Goal: Transaction & Acquisition: Purchase product/service

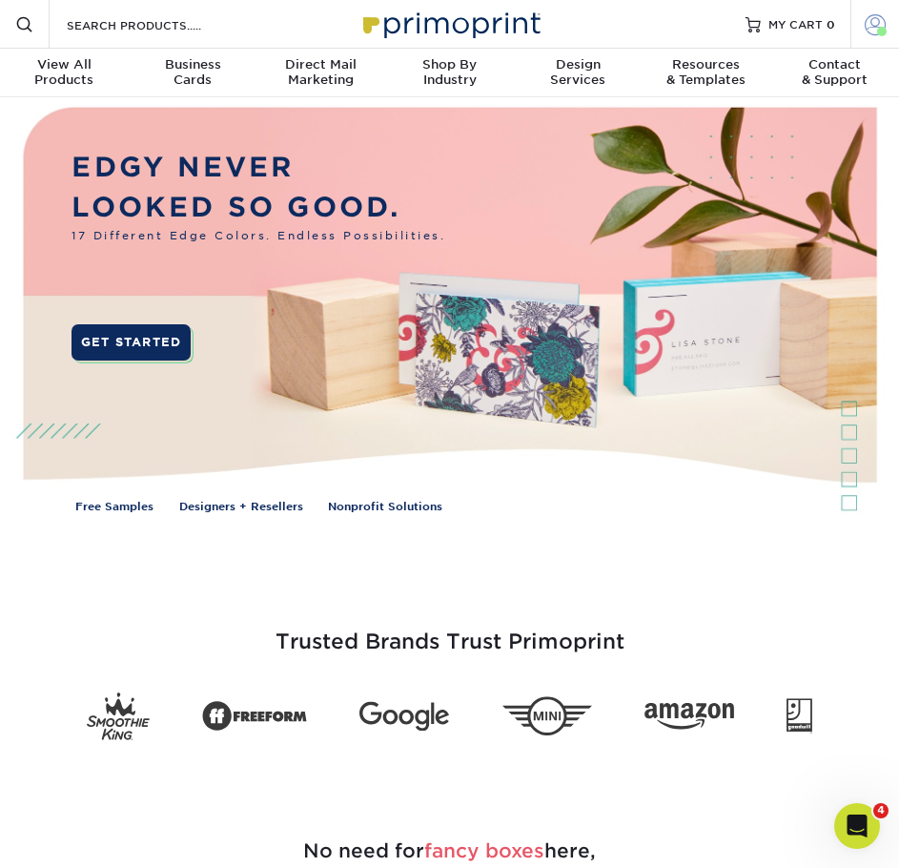
click at [859, 14] on link "Account" at bounding box center [874, 24] width 49 height 49
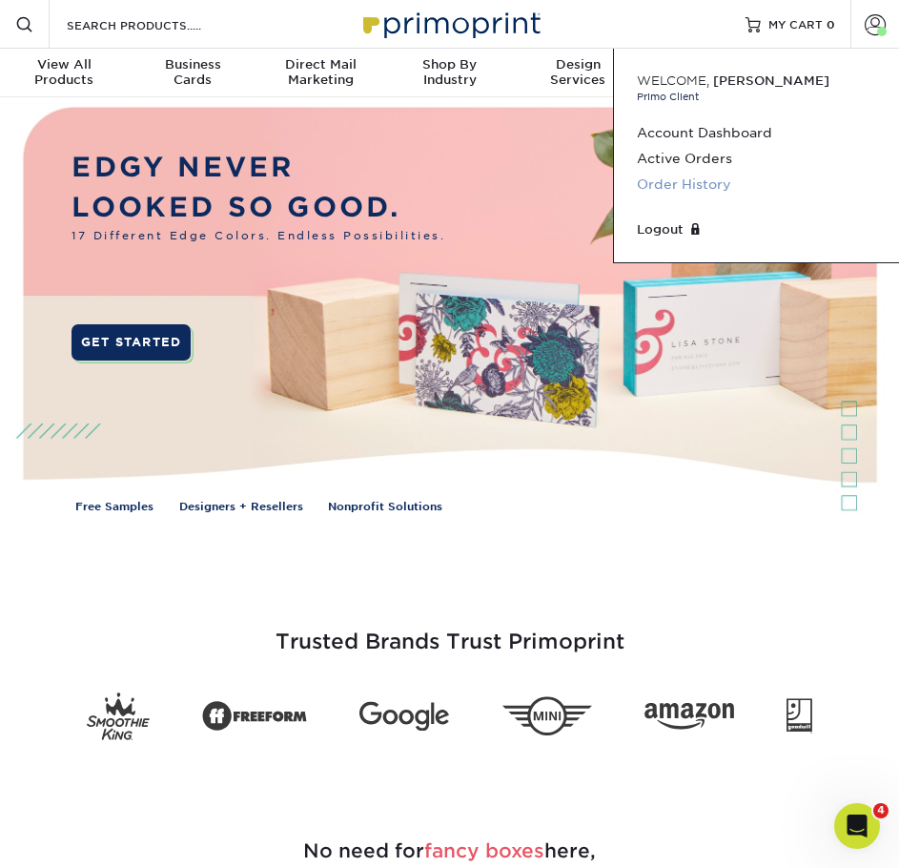
click at [686, 189] on link "Order History" at bounding box center [756, 185] width 239 height 26
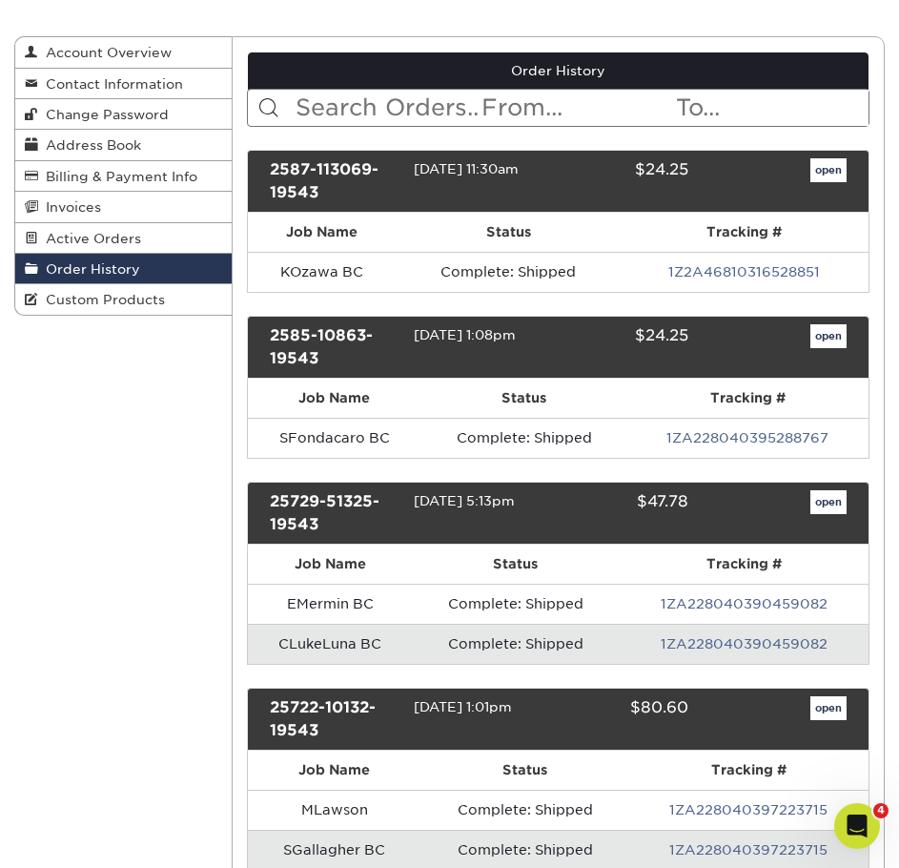
scroll to position [191, 0]
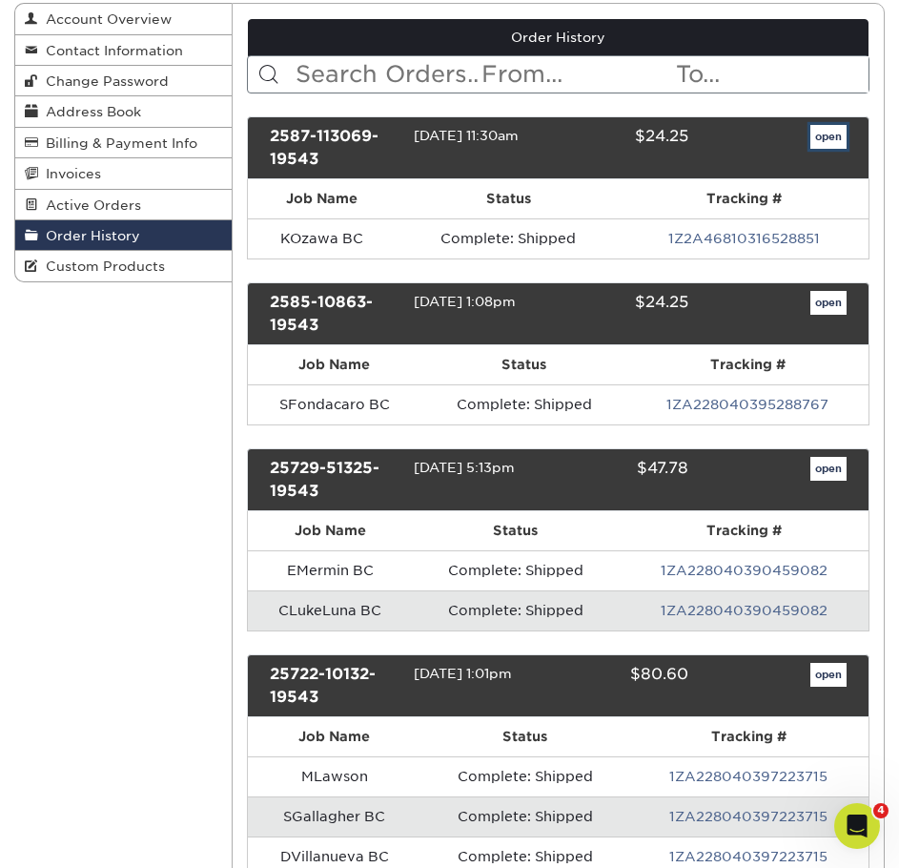
click at [829, 141] on link "open" at bounding box center [828, 137] width 36 height 25
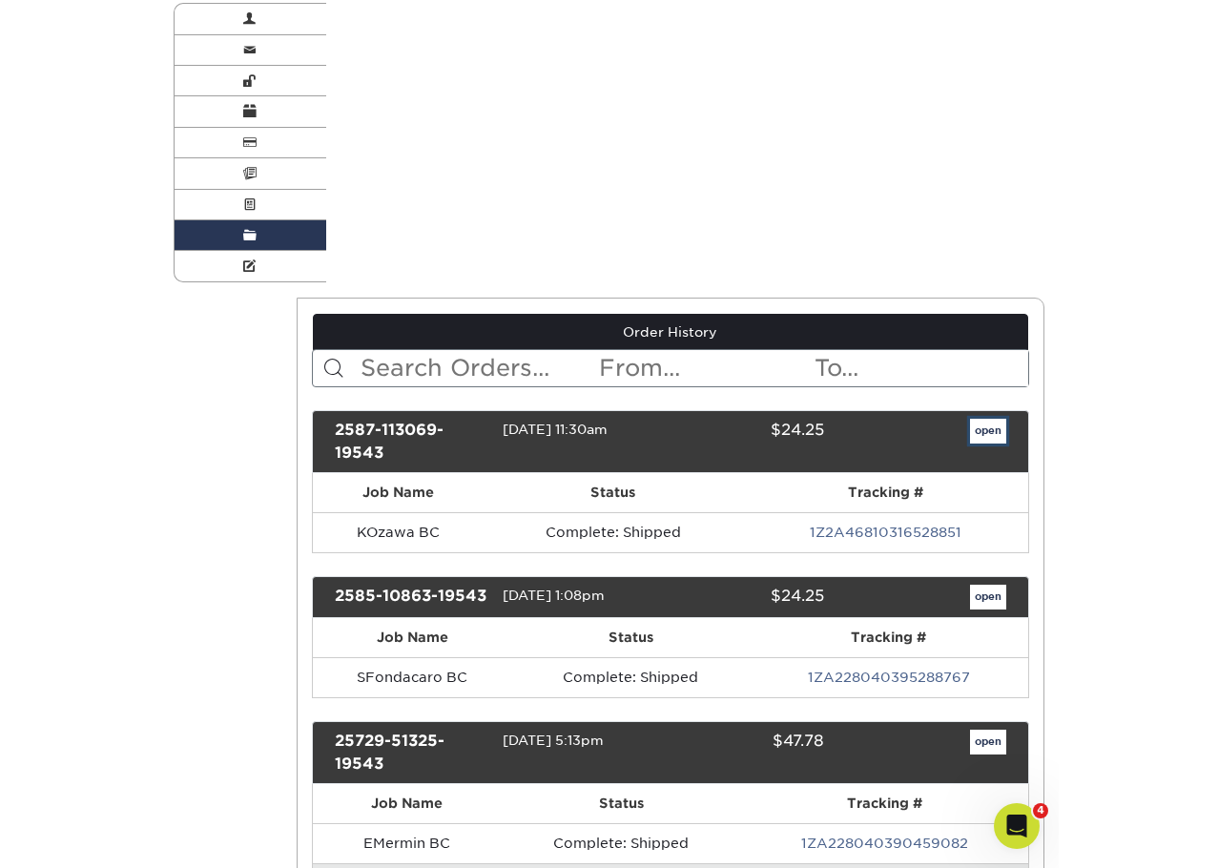
scroll to position [0, 0]
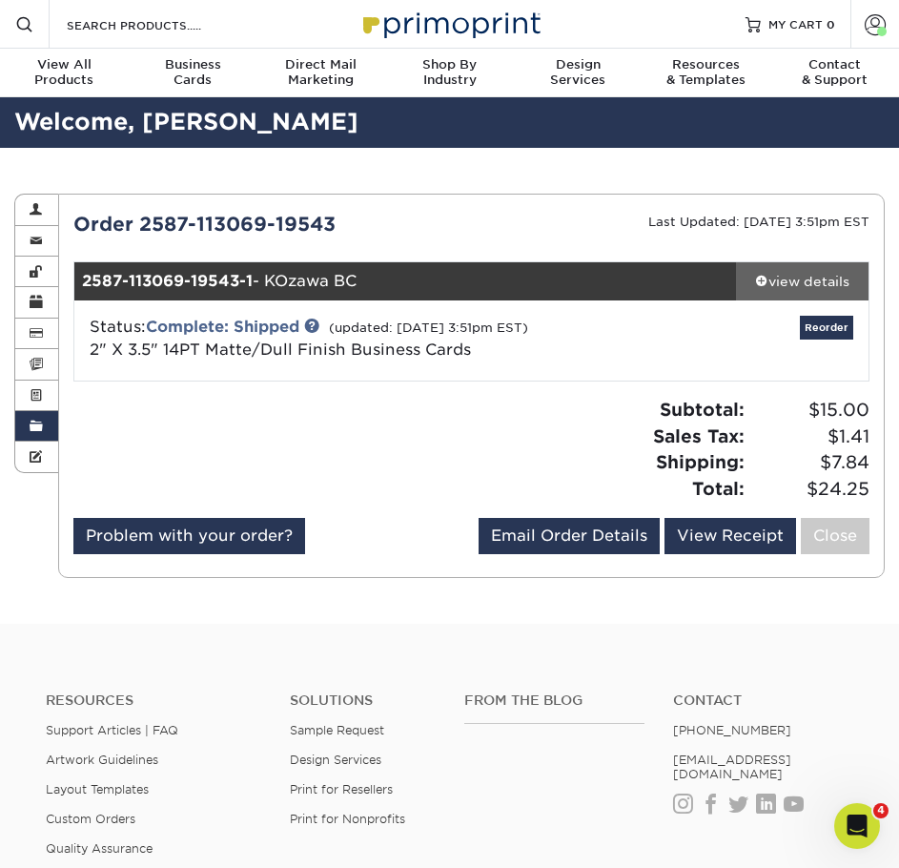
click at [788, 276] on div "view details" at bounding box center [802, 281] width 133 height 19
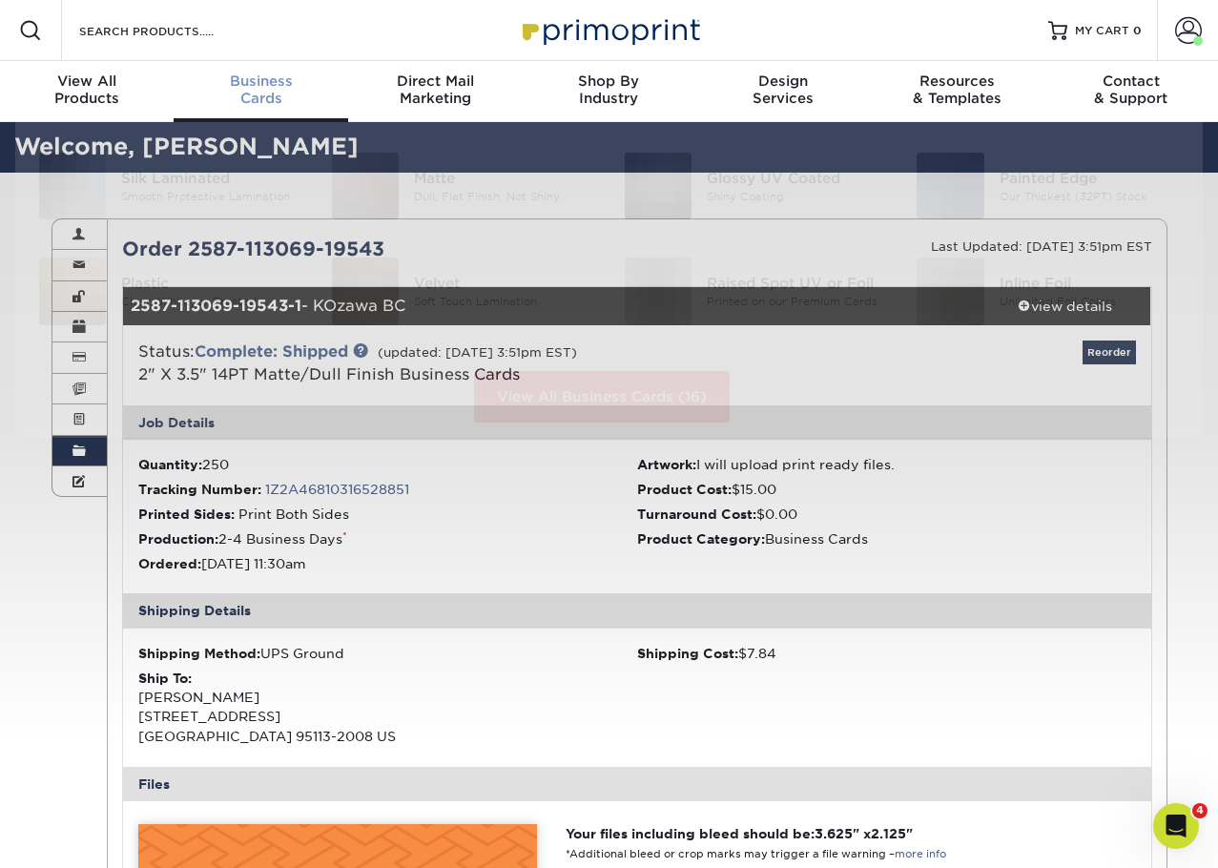
click at [274, 74] on span "Business" at bounding box center [261, 80] width 174 height 17
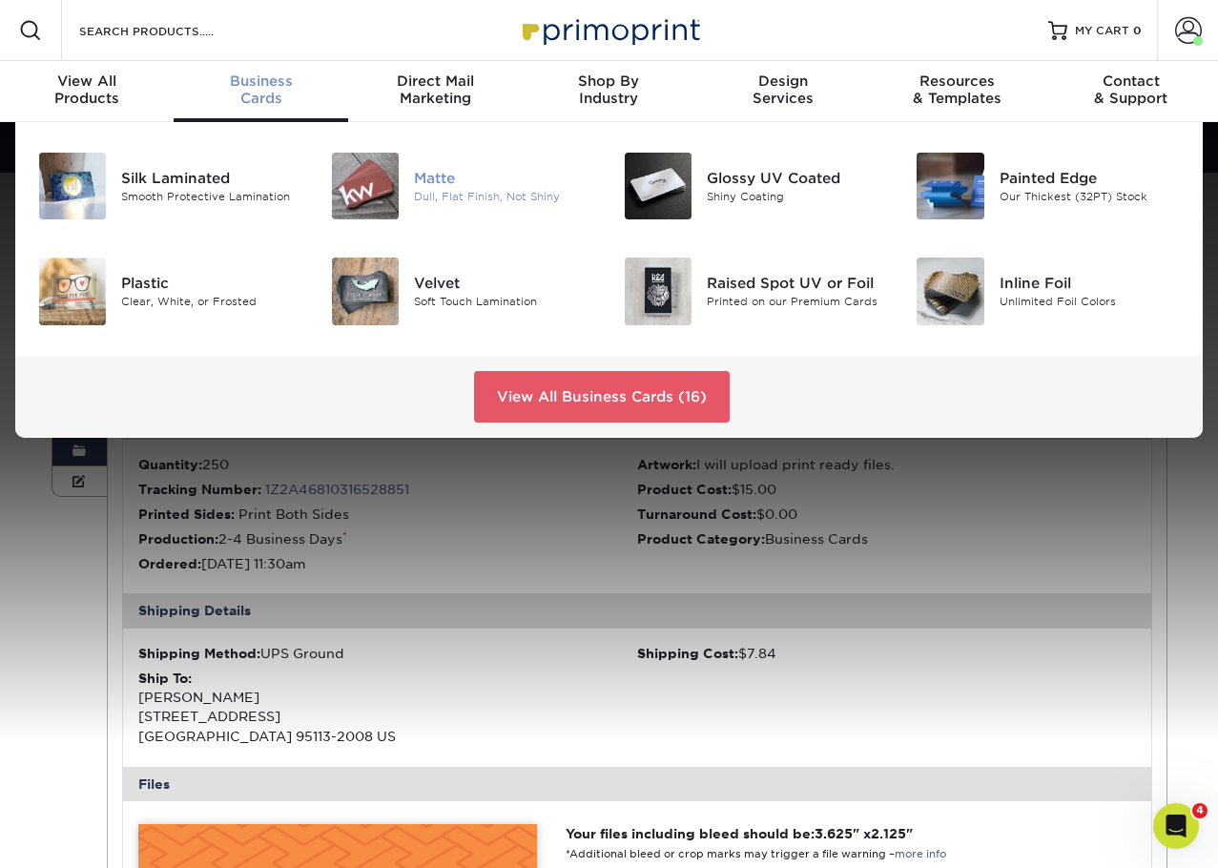
click at [452, 177] on div "Matte" at bounding box center [504, 178] width 181 height 21
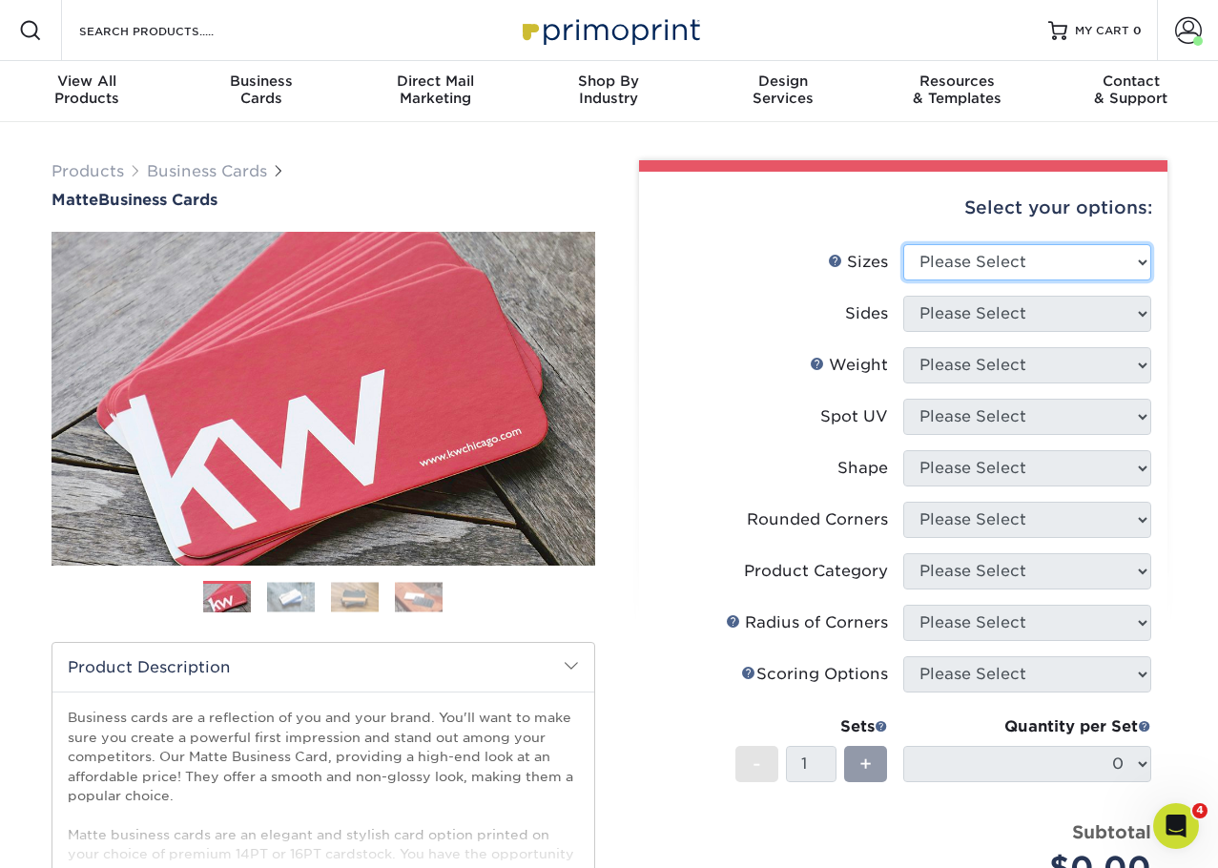
click at [1050, 263] on select "Please Select 1.5" x 3.5" - Mini 1.75" x 3.5" - Mini 2" x 2" - Square 2" x 3" -…" at bounding box center [1027, 262] width 248 height 36
select select "2.00x3.50"
click at [903, 244] on select "Please Select 1.5" x 3.5" - Mini 1.75" x 3.5" - Mini 2" x 2" - Square 2" x 3" -…" at bounding box center [1027, 262] width 248 height 36
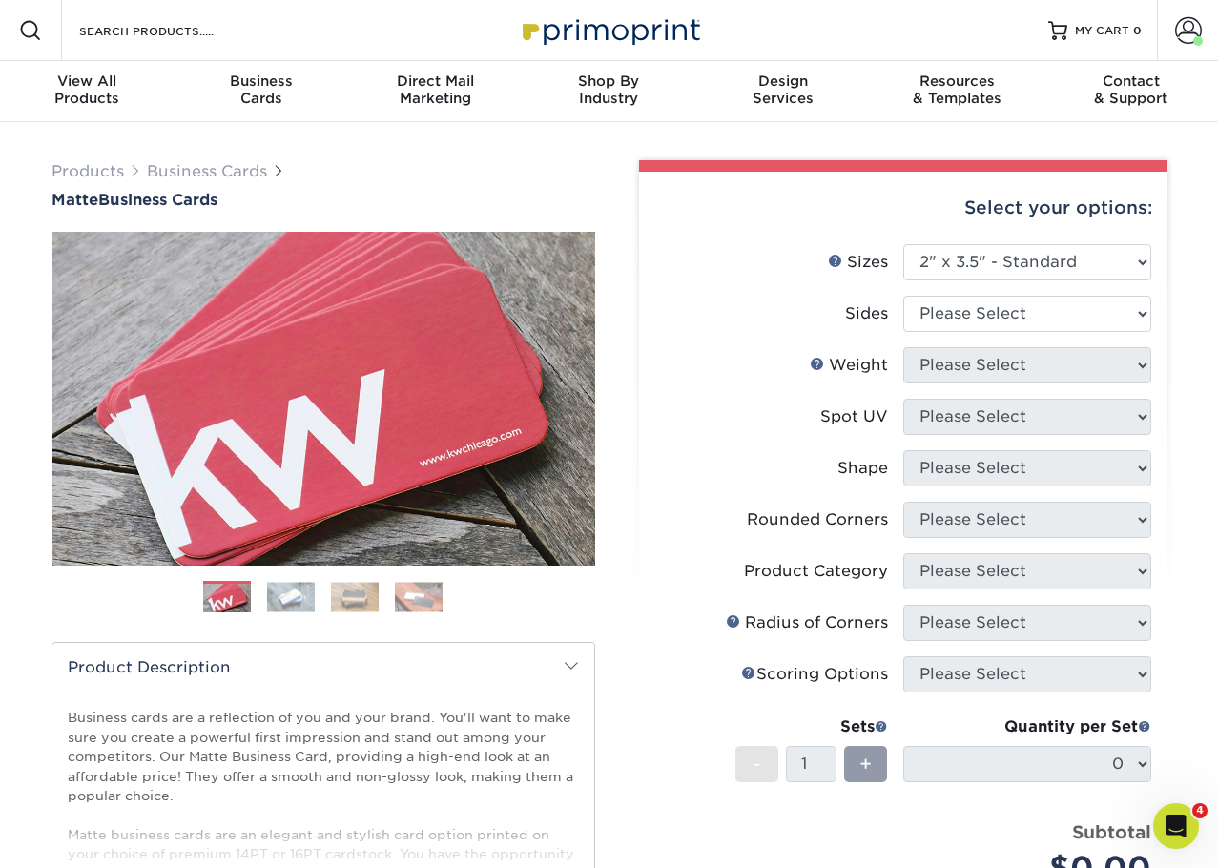
click at [1041, 332] on li "Sides Please Select Print Both Sides Print Front Only" at bounding box center [903, 321] width 496 height 51
click at [1042, 324] on select "Please Select Print Both Sides Print Front Only" at bounding box center [1027, 314] width 248 height 36
select select "13abbda7-1d64-4f25-8bb2-c179b224825d"
click at [903, 296] on select "Please Select Print Both Sides Print Front Only" at bounding box center [1027, 314] width 248 height 36
click at [1039, 353] on select "Please Select 16PT 14PT" at bounding box center [1027, 365] width 248 height 36
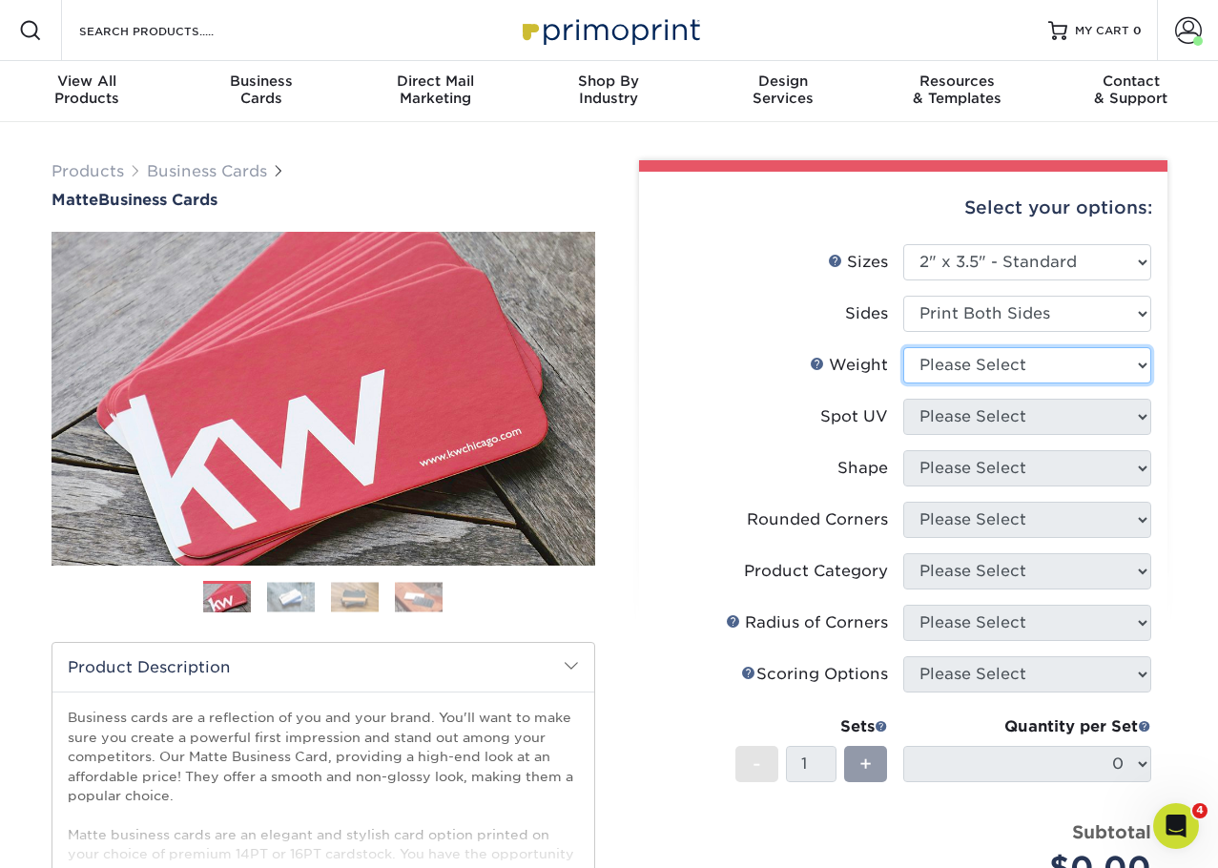
select select "14PT"
click at [903, 347] on select "Please Select 16PT 14PT" at bounding box center [1027, 365] width 248 height 36
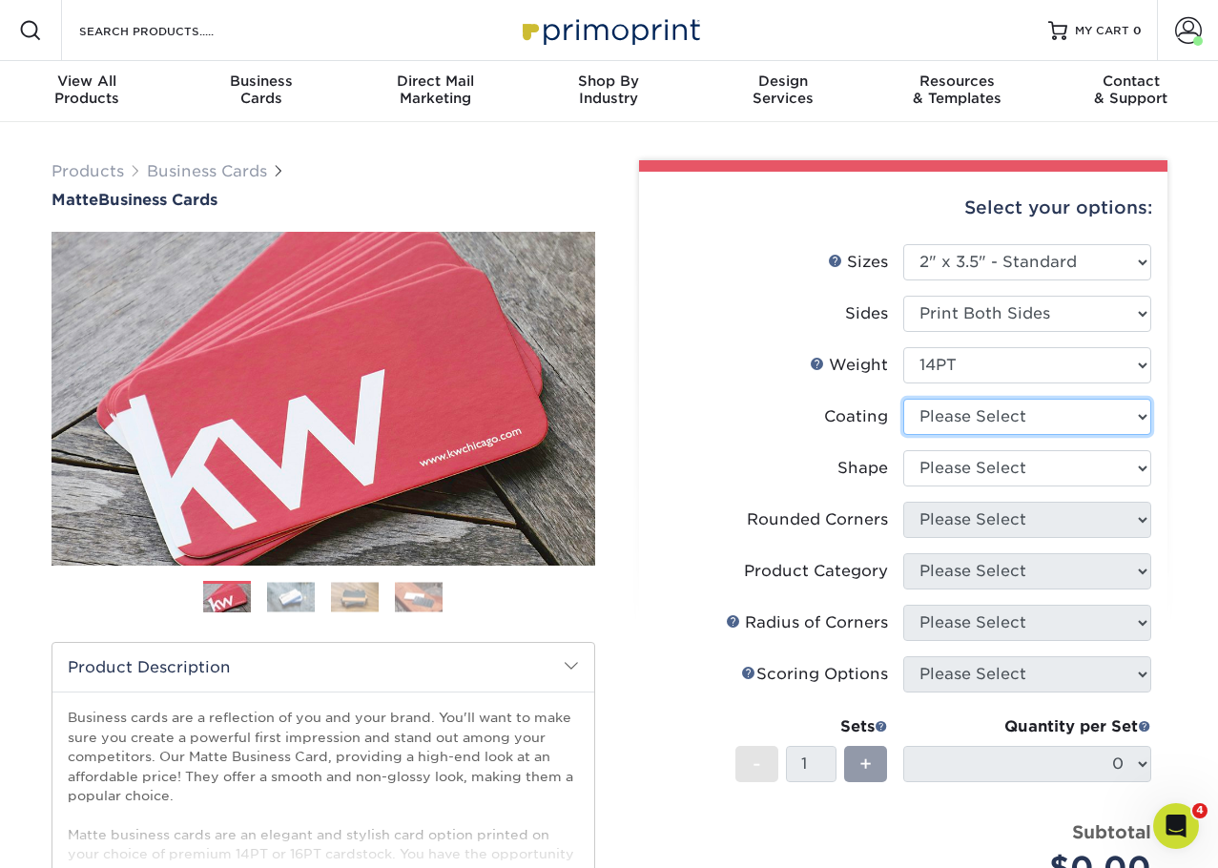
drag, startPoint x: 1043, startPoint y: 410, endPoint x: 1040, endPoint y: 442, distance: 32.5
click at [1040, 442] on li "Coating" at bounding box center [903, 424] width 496 height 51
select select "121bb7b5-3b4d-429f-bd8d-bbf80e953313"
click at [903, 399] on select at bounding box center [1027, 417] width 248 height 36
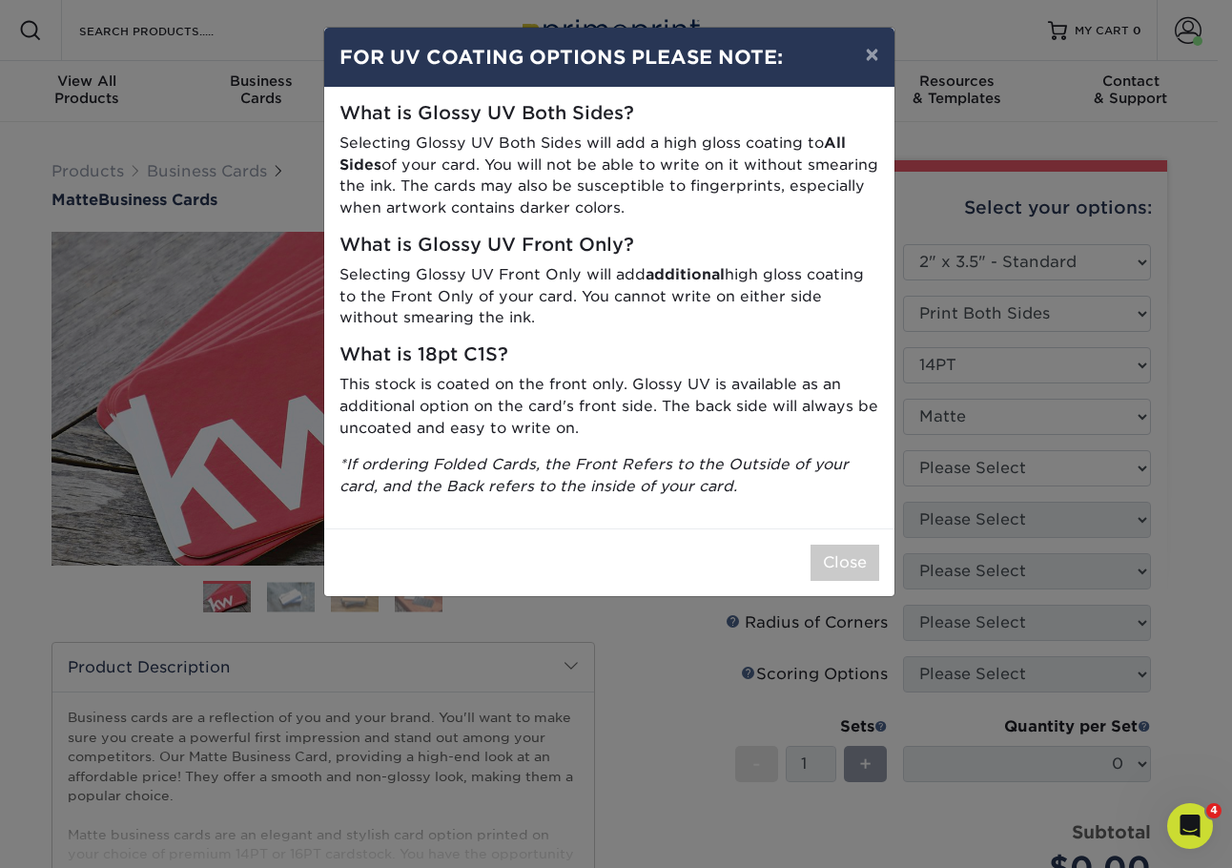
click at [809, 535] on div "Close" at bounding box center [609, 562] width 570 height 68
click at [847, 555] on button "Close" at bounding box center [844, 562] width 69 height 36
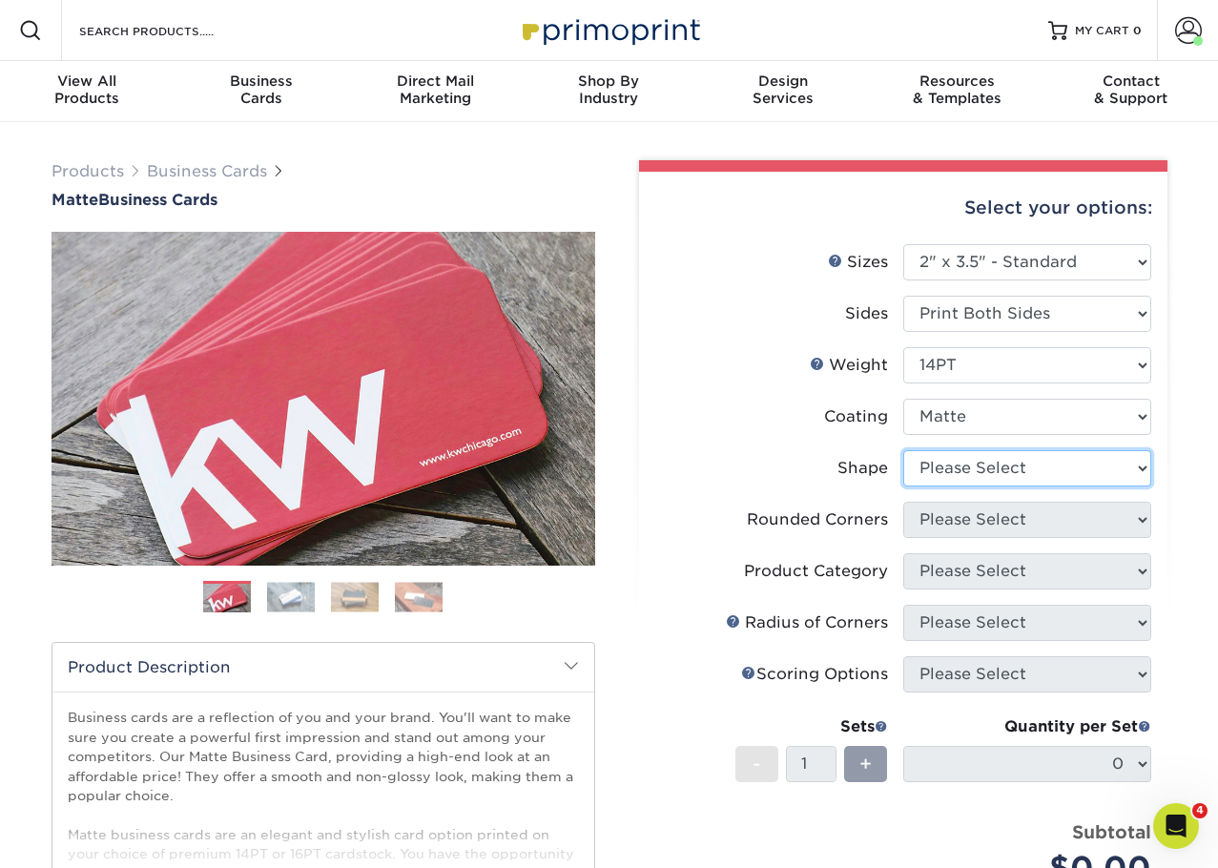
click at [1031, 462] on select "Please Select Standard" at bounding box center [1027, 468] width 248 height 36
select select "standard"
click at [903, 450] on select "Please Select Standard" at bounding box center [1027, 468] width 248 height 36
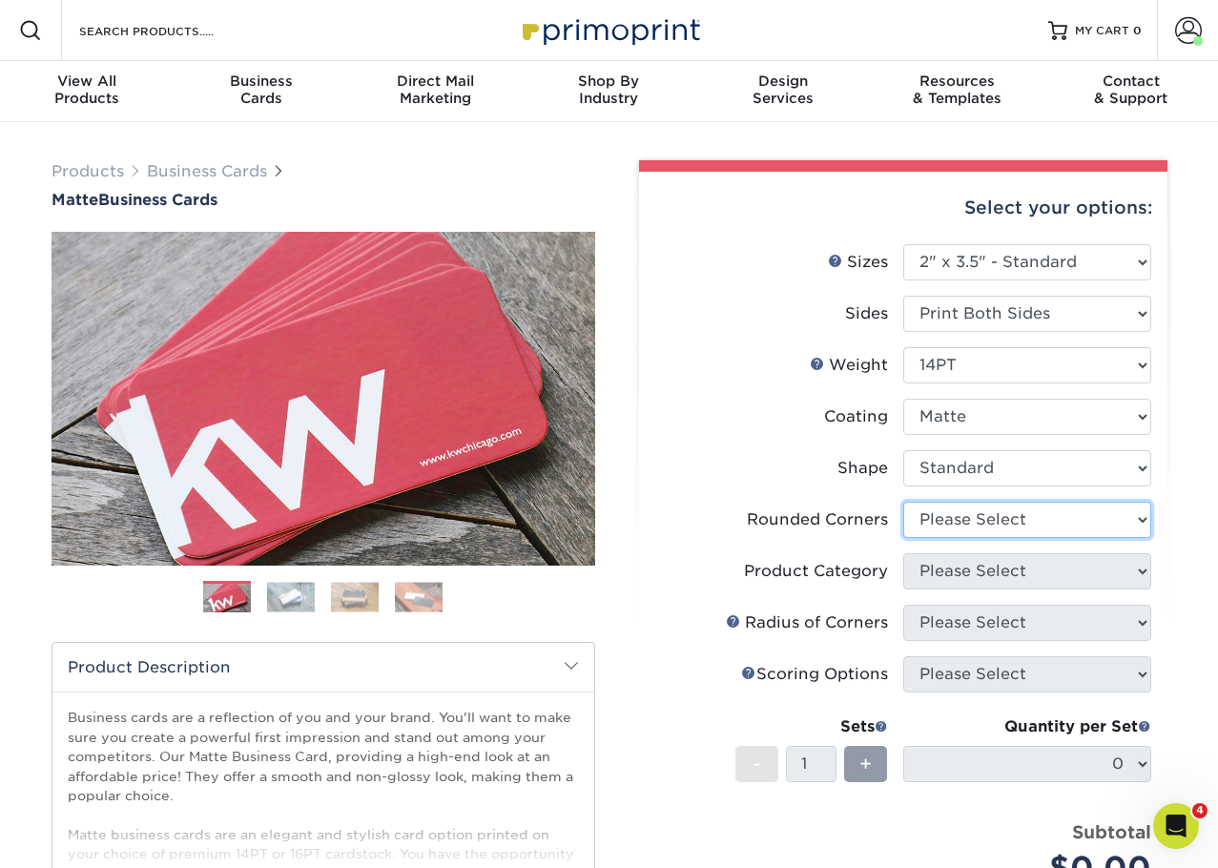
click at [1015, 523] on select "Please Select Yes - Round 2 Corners Yes - Round 4 Corners No" at bounding box center [1027, 519] width 248 height 36
select select "0"
click at [903, 501] on select "Please Select Yes - Round 2 Corners Yes - Round 4 Corners No" at bounding box center [1027, 519] width 248 height 36
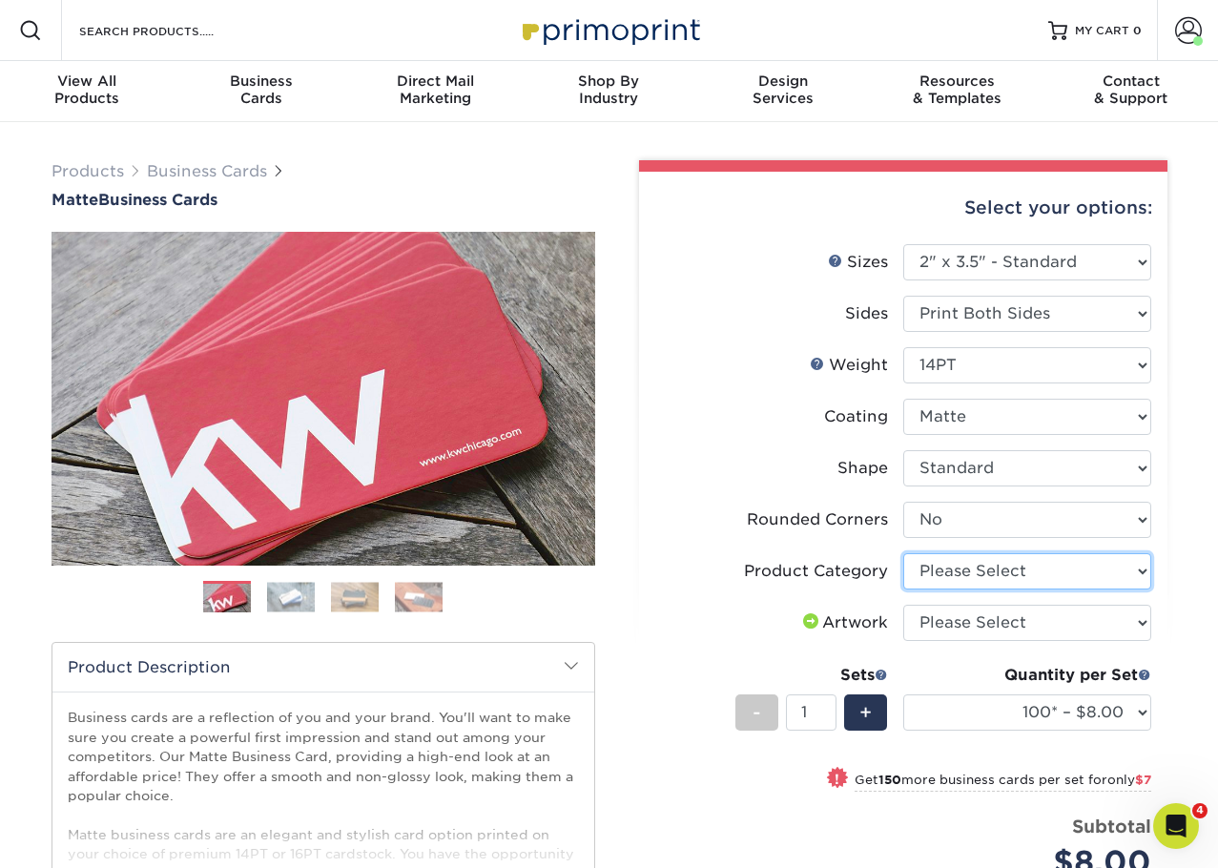
click at [1045, 573] on select "Please Select Business Cards" at bounding box center [1027, 571] width 248 height 36
select select "3b5148f1-0588-4f88-a218-97bcfdce65c1"
click at [903, 553] on select "Please Select Business Cards" at bounding box center [1027, 571] width 248 height 36
click at [1007, 625] on select "Please Select I will upload files I need a design - $100" at bounding box center [1027, 622] width 248 height 36
select select "upload"
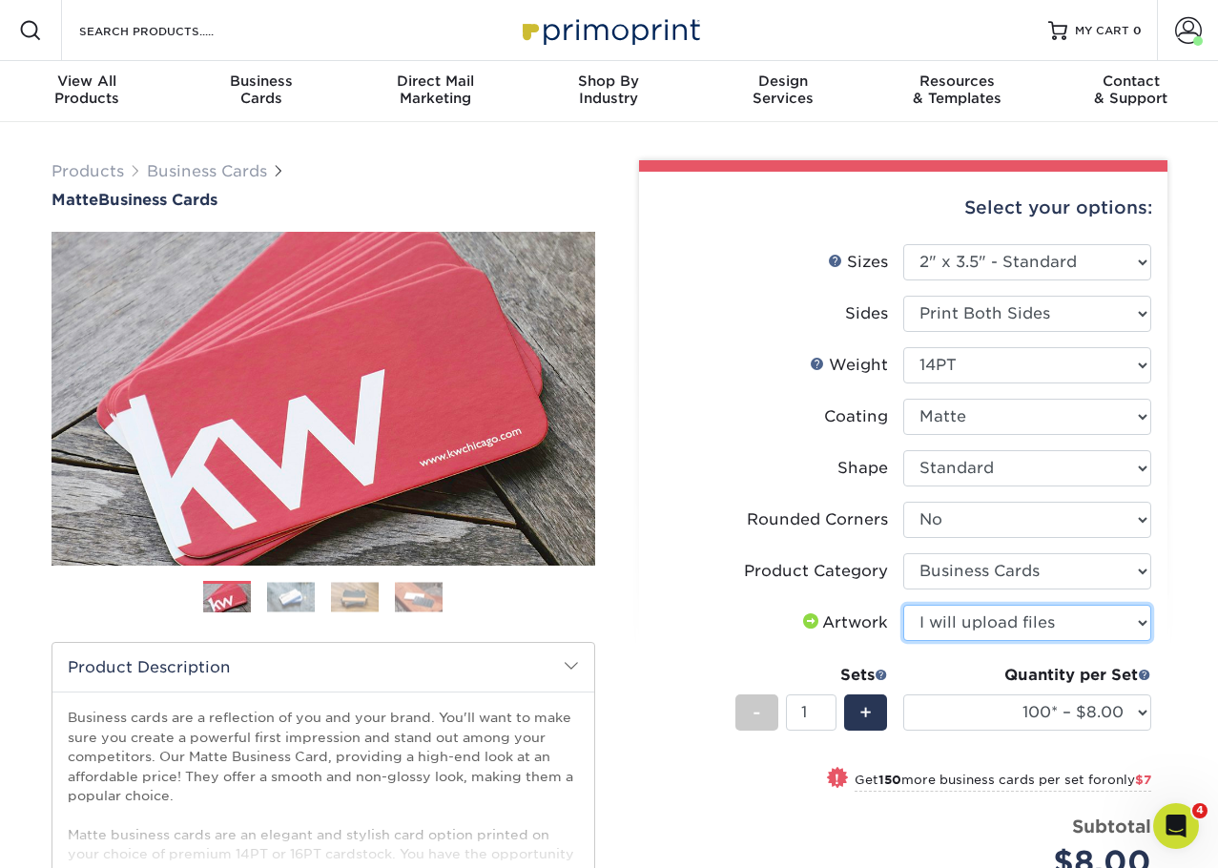
click at [903, 604] on select "Please Select I will upload files I need a design - $100" at bounding box center [1027, 622] width 248 height 36
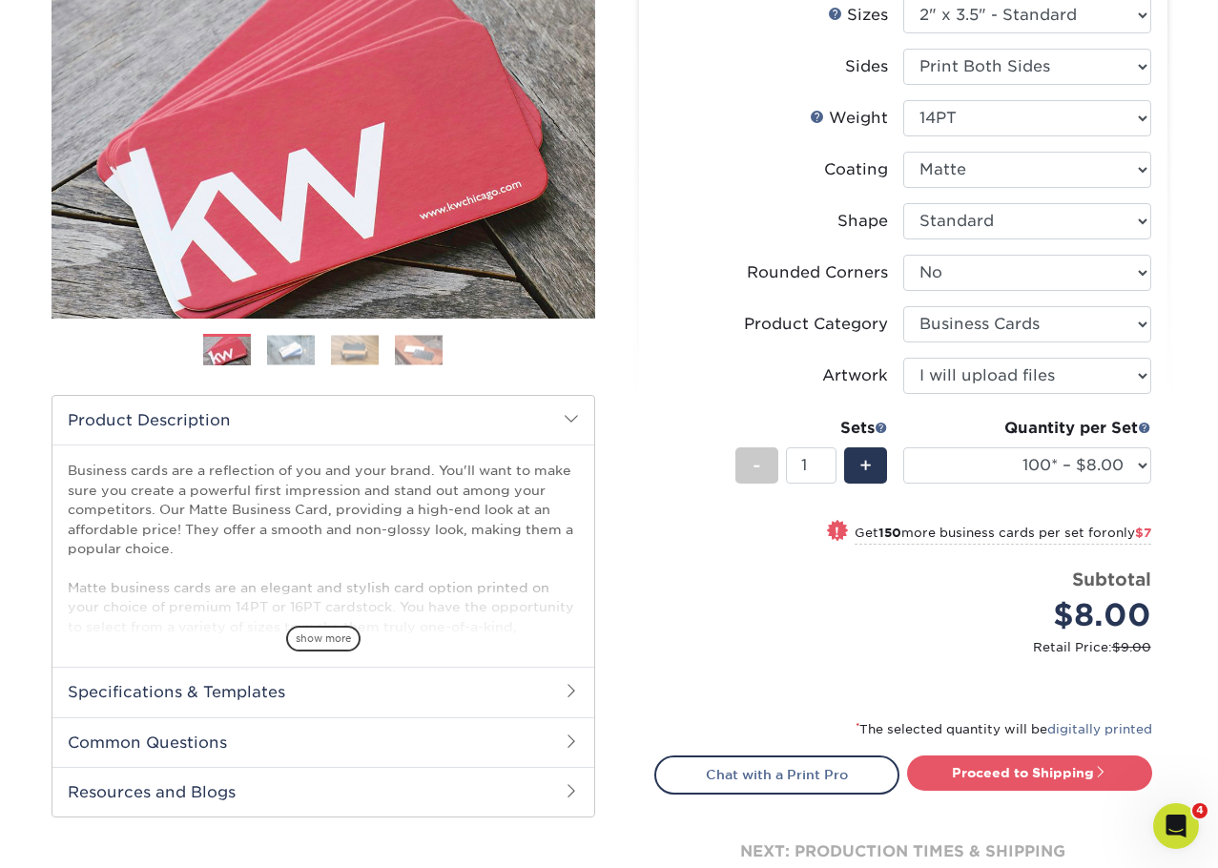
scroll to position [286, 0]
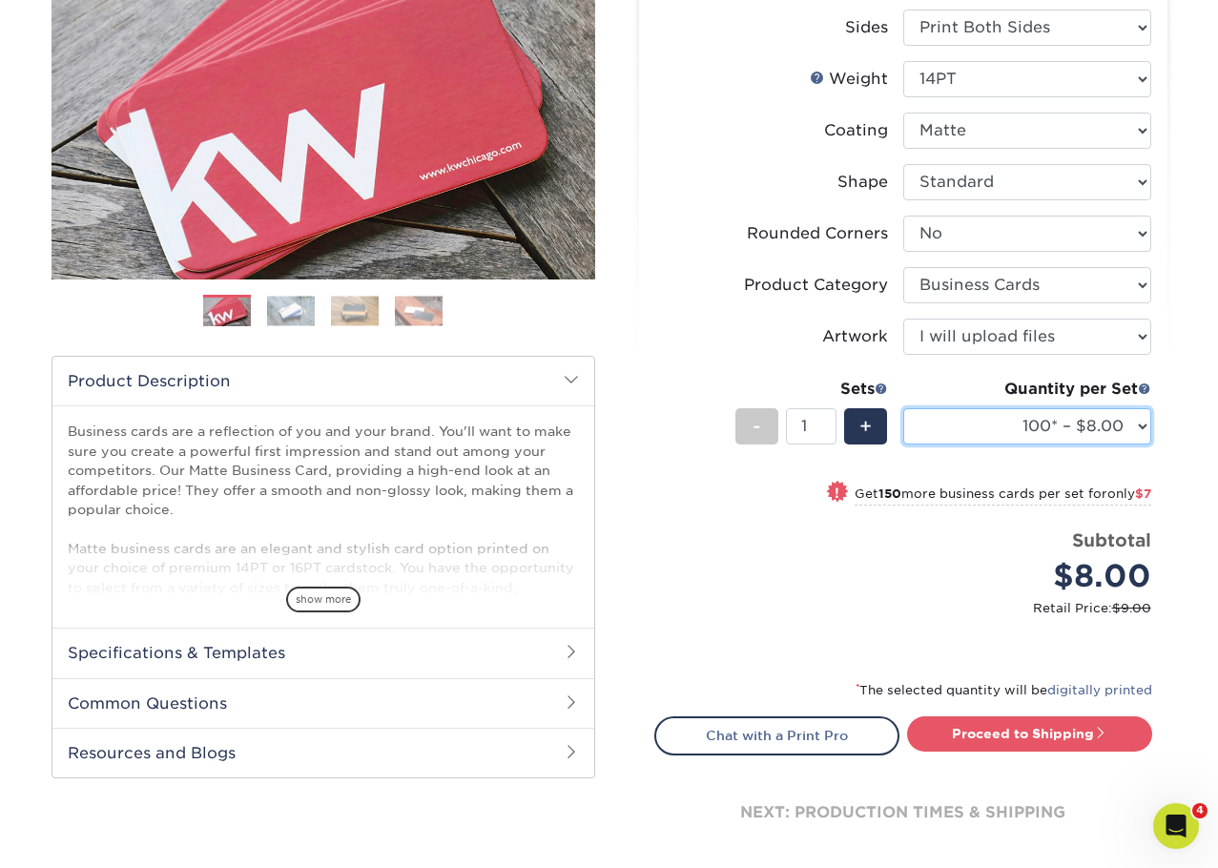
click at [1027, 438] on select "100* – $8.00 250* – $15.00 500 – $30.00 1000 – $37.00 2500 – $66.00 5000 – $127…" at bounding box center [1027, 426] width 248 height 36
select select "250* – $15.00"
click at [903, 408] on select "100* – $8.00 250* – $15.00 500 – $30.00 1000 – $37.00 2500 – $66.00 5000 – $127…" at bounding box center [1027, 426] width 248 height 36
click at [700, 547] on div "Price per set $15.00" at bounding box center [779, 563] width 248 height 72
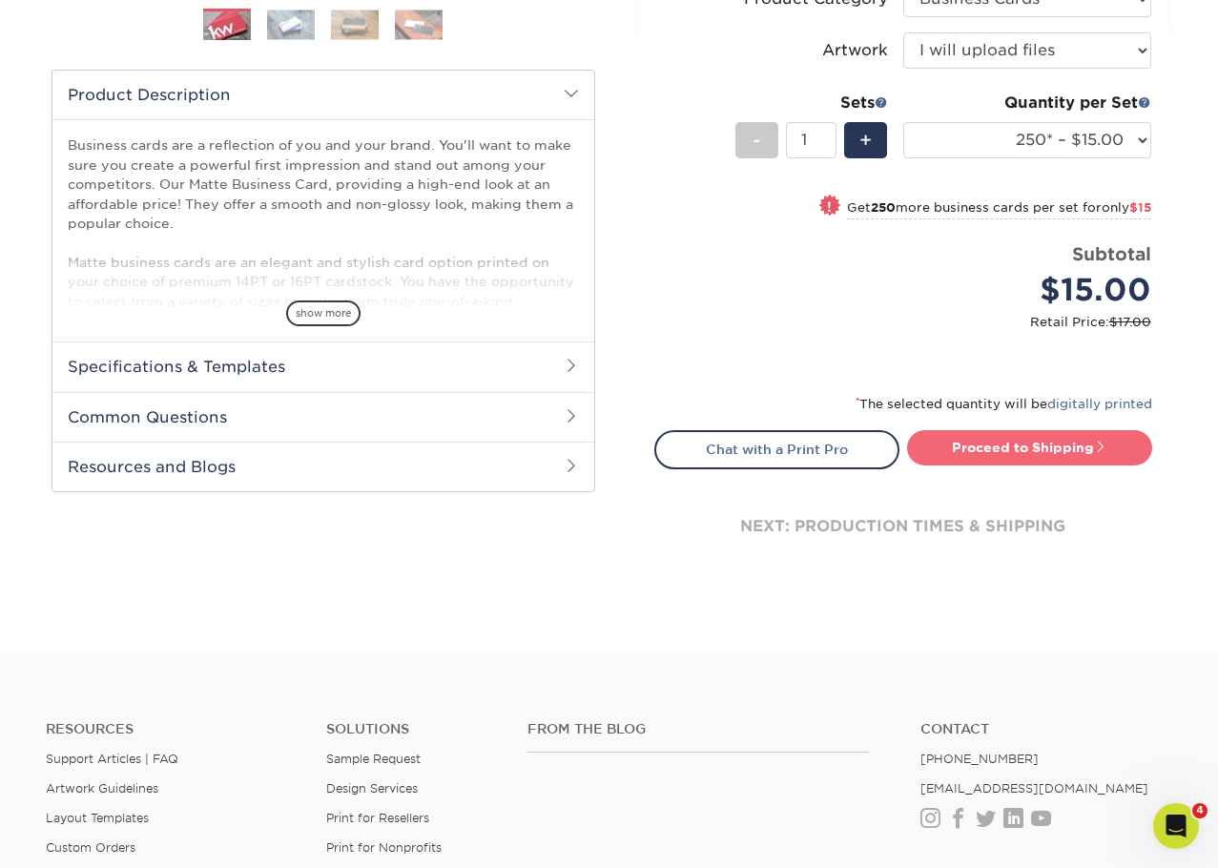
click at [1010, 453] on link "Proceed to Shipping" at bounding box center [1029, 447] width 245 height 34
type input "Set 1"
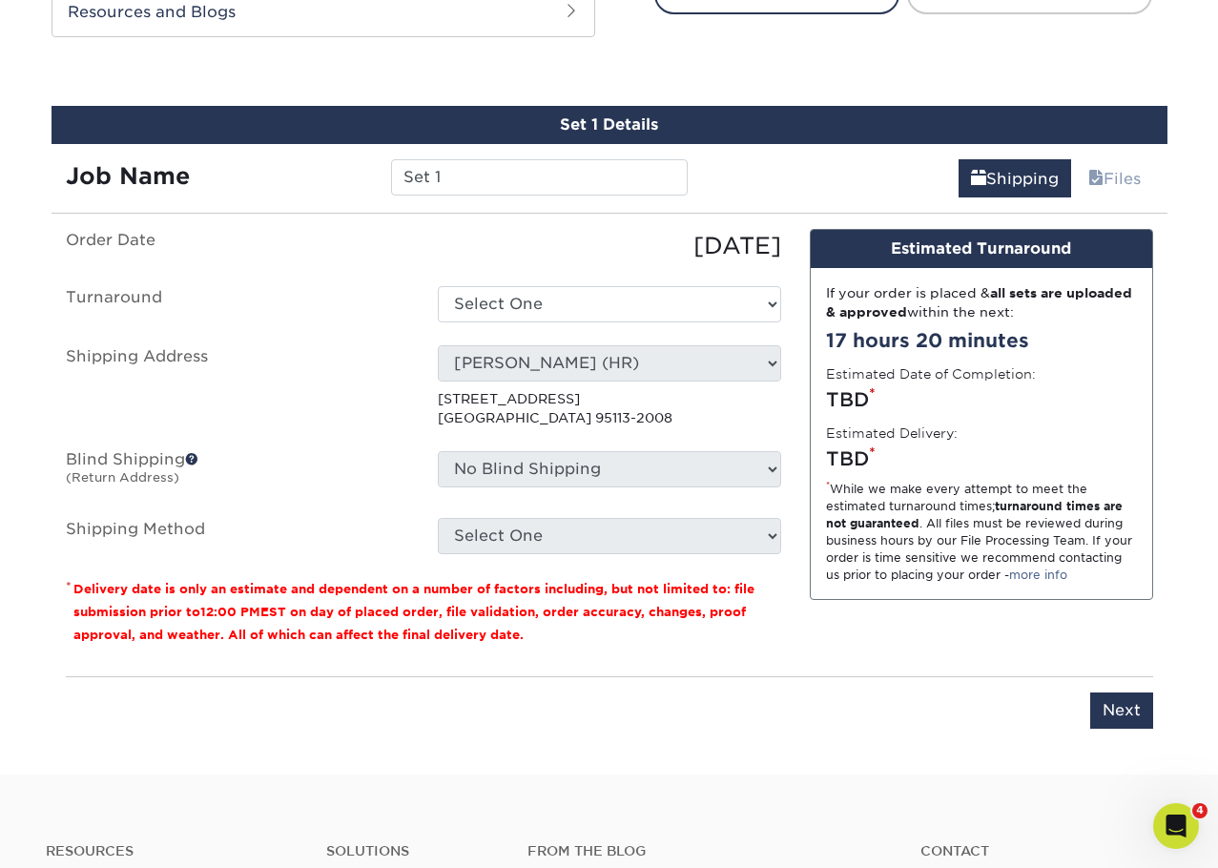
scroll to position [1054, 0]
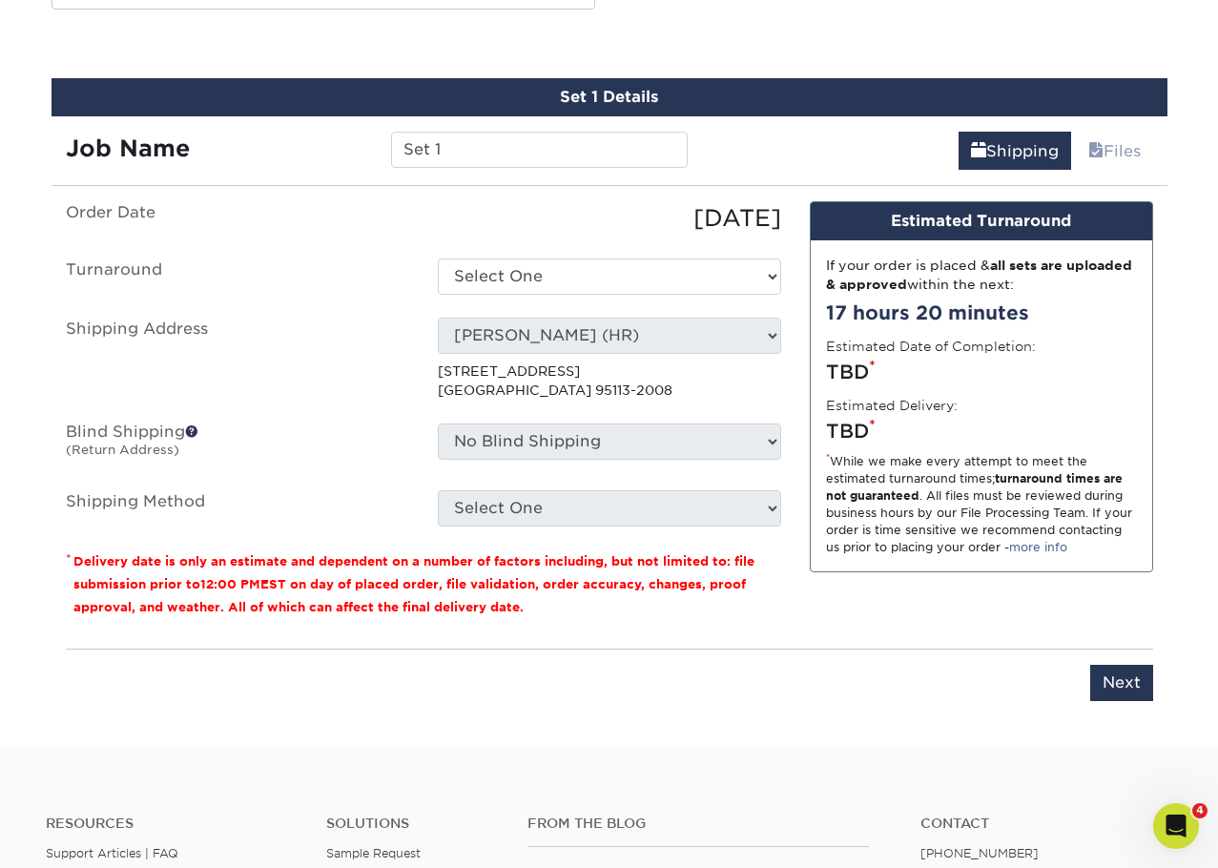
click at [525, 313] on ul "Order Date 10/08/2025 Turnaround Select One 2-4 Business Days 2 Day Next Busine…" at bounding box center [423, 363] width 715 height 325
click at [528, 282] on select "Select One 2-4 Business Days 2 Day Next Business Day" at bounding box center [609, 276] width 343 height 36
select select "56f96fba-ecd4-4e1b-a4a4-6bff8fef1ff9"
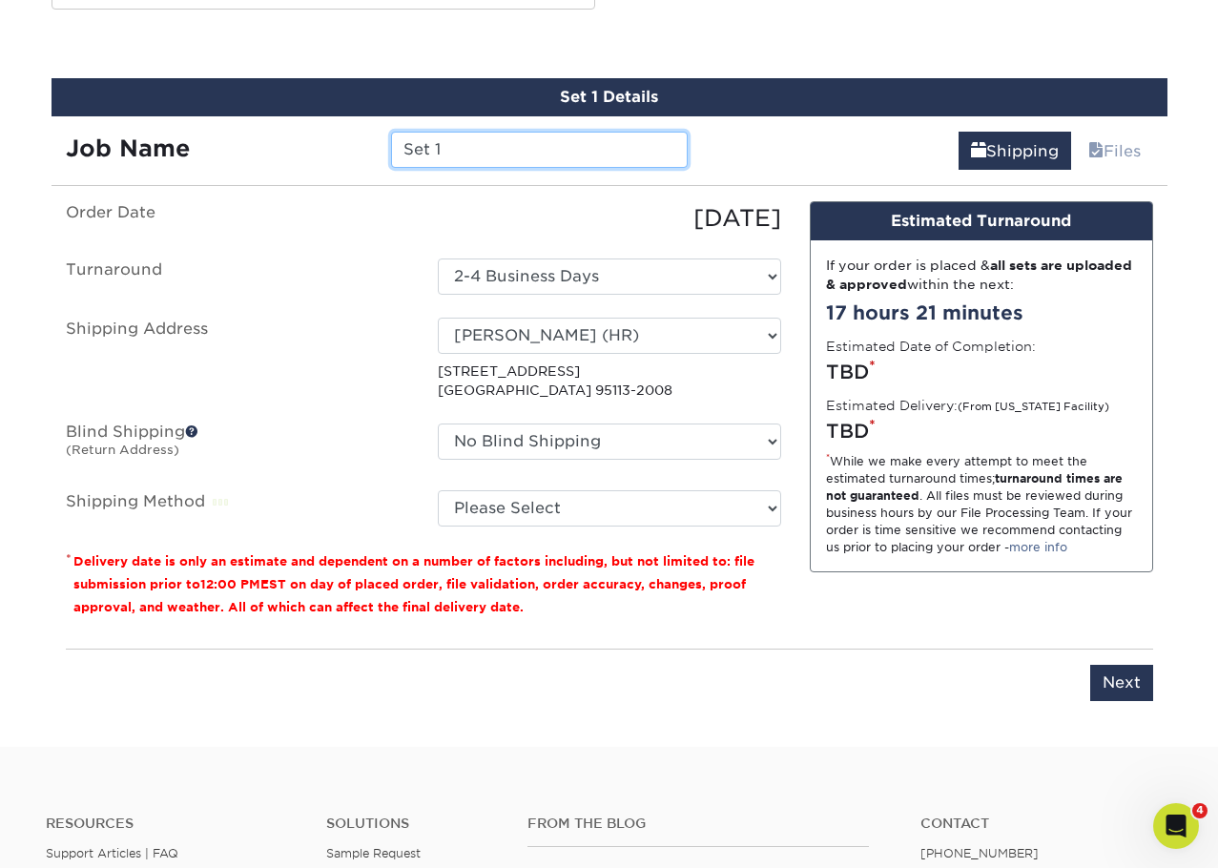
drag, startPoint x: 475, startPoint y: 151, endPoint x: 274, endPoint y: 138, distance: 201.6
click at [276, 137] on div "Job Name Set 1" at bounding box center [376, 150] width 651 height 36
type input "KThomas BC"
click at [765, 604] on p "* Delivery date is only an estimate and dependent on a number of factors includ…" at bounding box center [423, 583] width 715 height 69
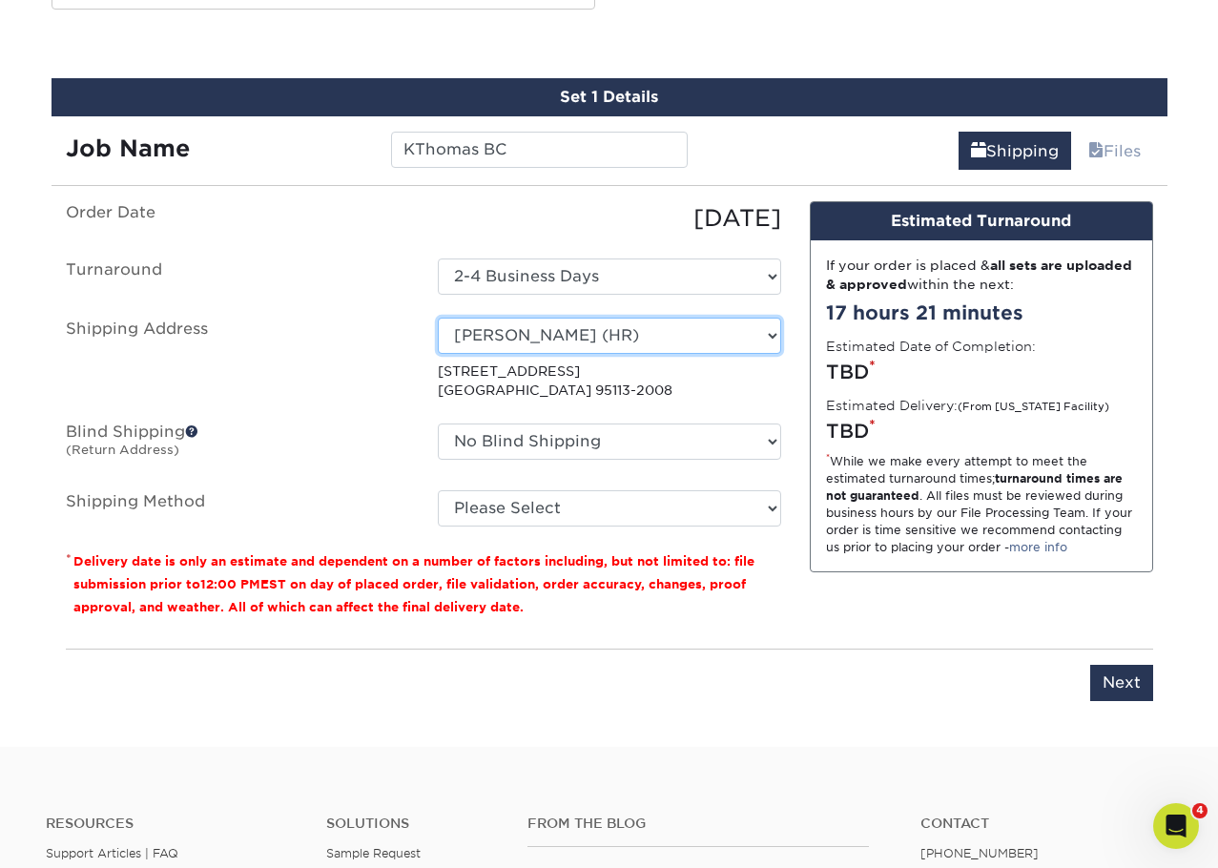
click at [690, 332] on select "Select One Brandon Lewke Eloisa Tan Emily Allen Emily Allen (Home) James Wong J…" at bounding box center [609, 335] width 343 height 36
select select "284264"
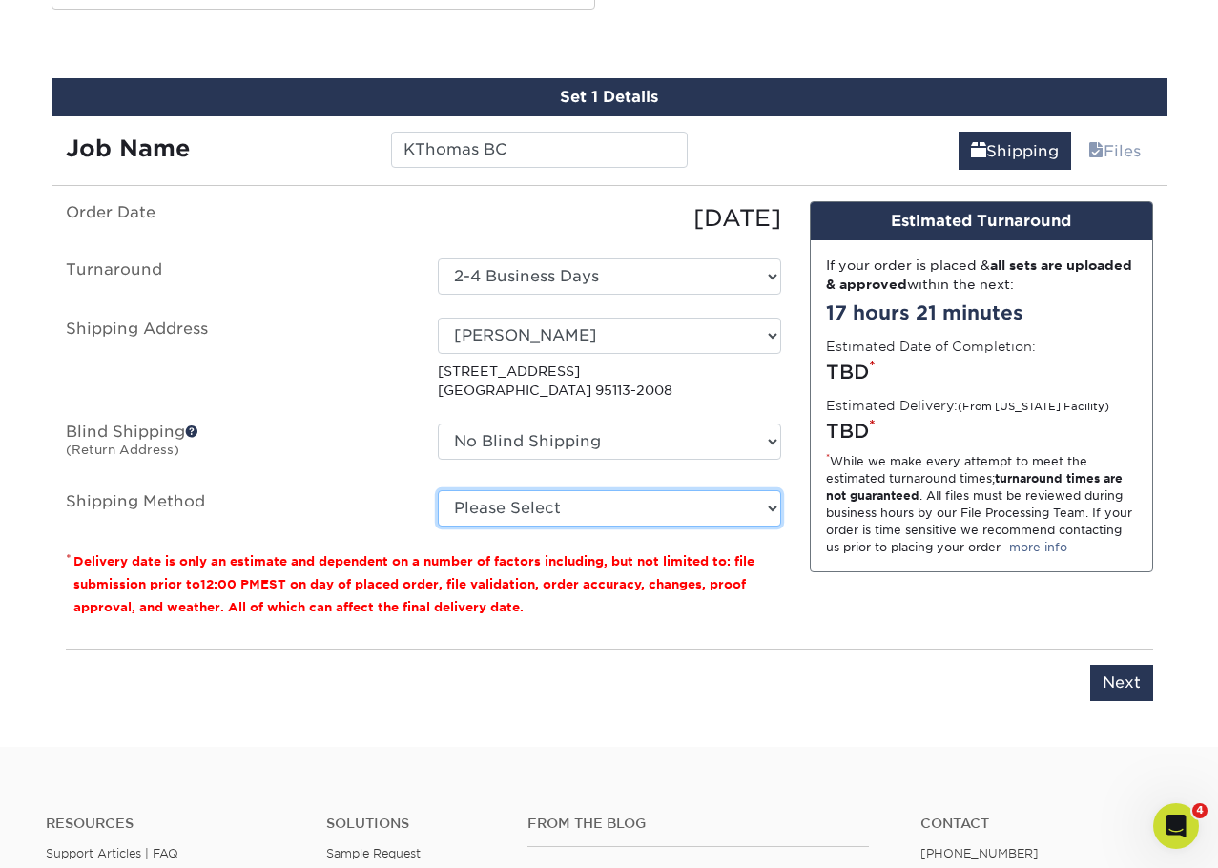
click at [624, 524] on select "Please Select Ground Shipping (+$7.84) 3 Day Shipping Service (+$15.36) 2 Day A…" at bounding box center [609, 508] width 343 height 36
select select "03"
click at [438, 490] on select "Please Select Ground Shipping (+$7.84) 3 Day Shipping Service (+$15.36) 2 Day A…" at bounding box center [609, 508] width 343 height 36
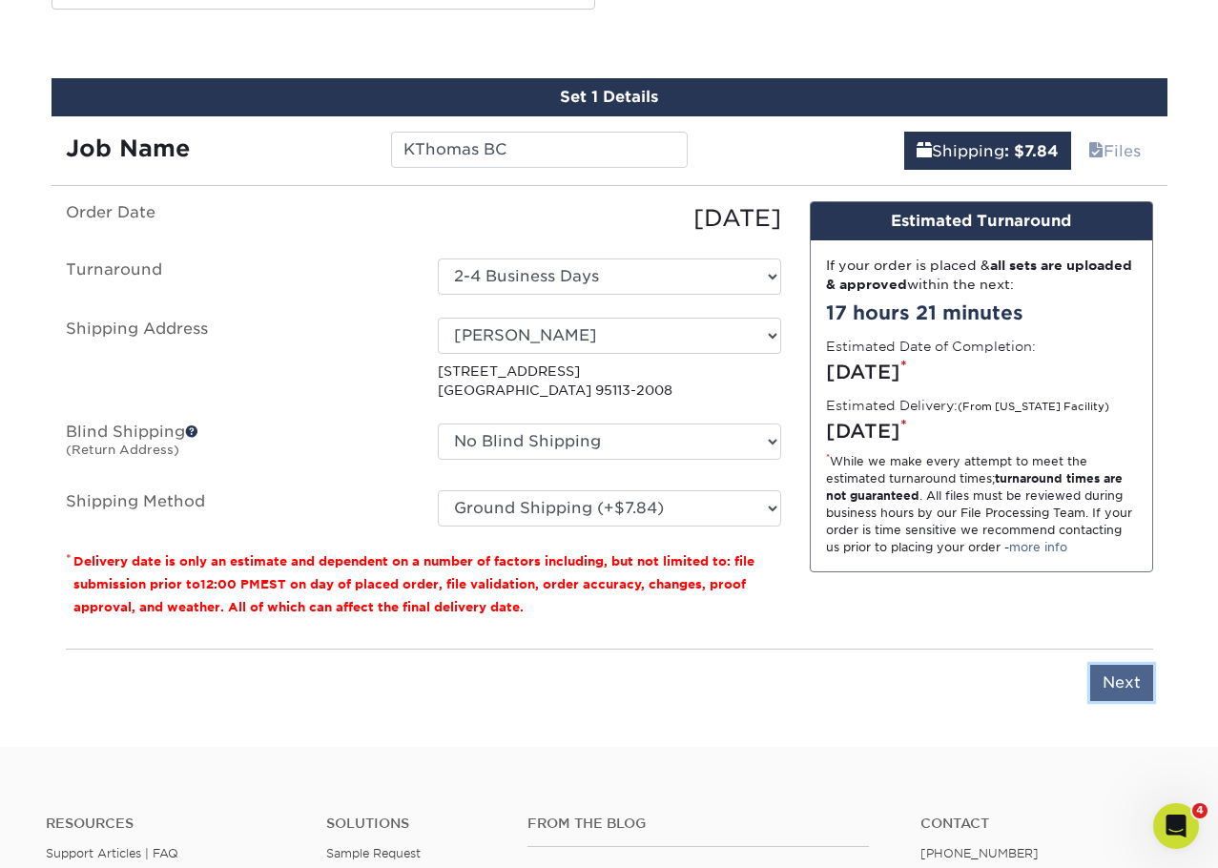
click at [1135, 686] on input "Next" at bounding box center [1121, 683] width 63 height 36
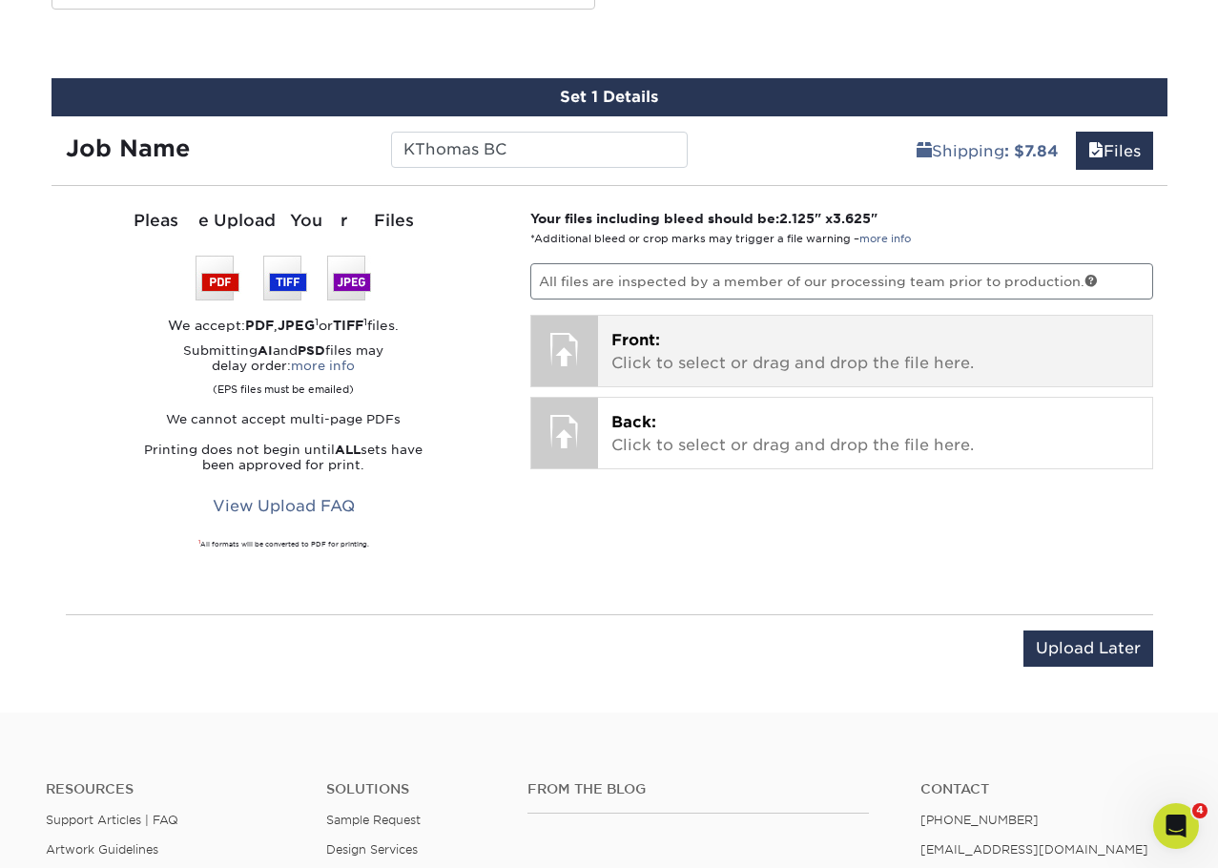
click at [703, 353] on p "Front: Click to select or drag and drop the file here." at bounding box center [874, 352] width 527 height 46
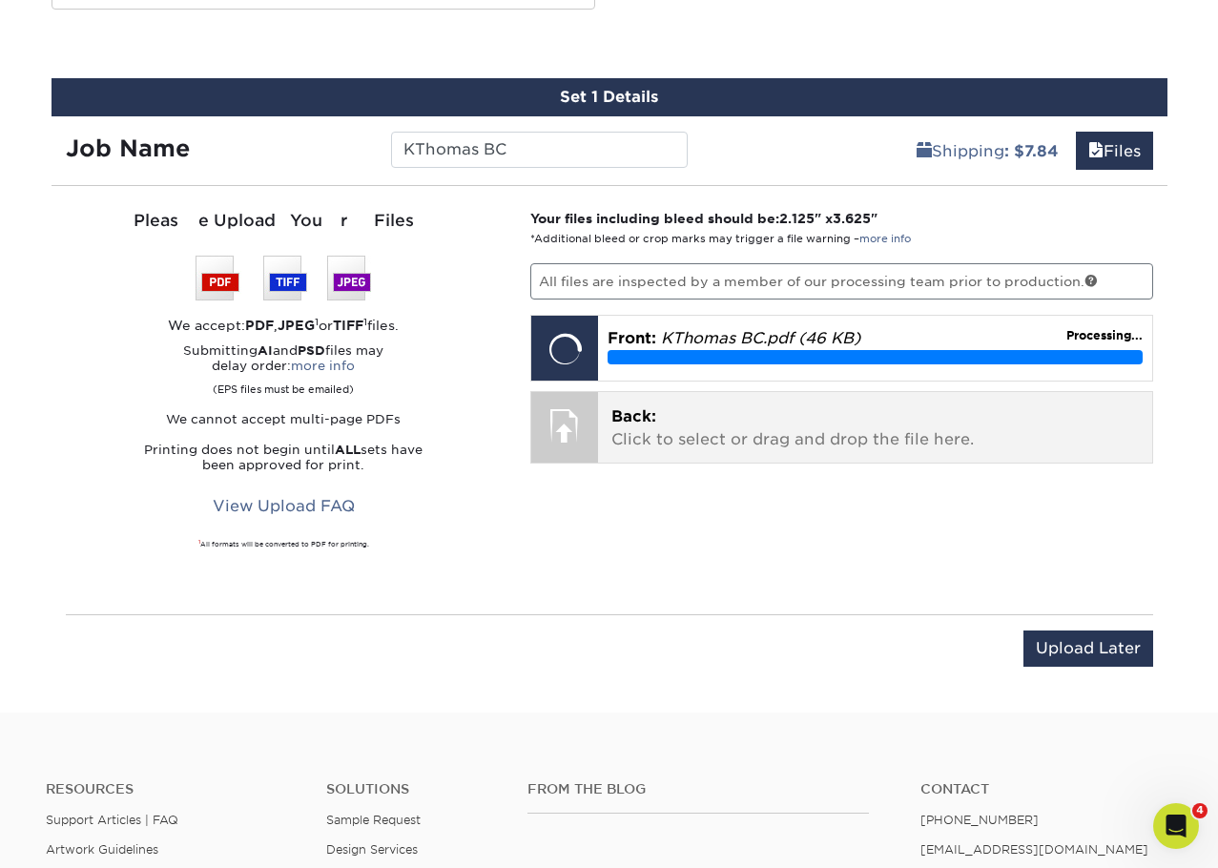
click at [703, 453] on div "Back: Click to select or drag and drop the file here. Choose file" at bounding box center [875, 427] width 554 height 71
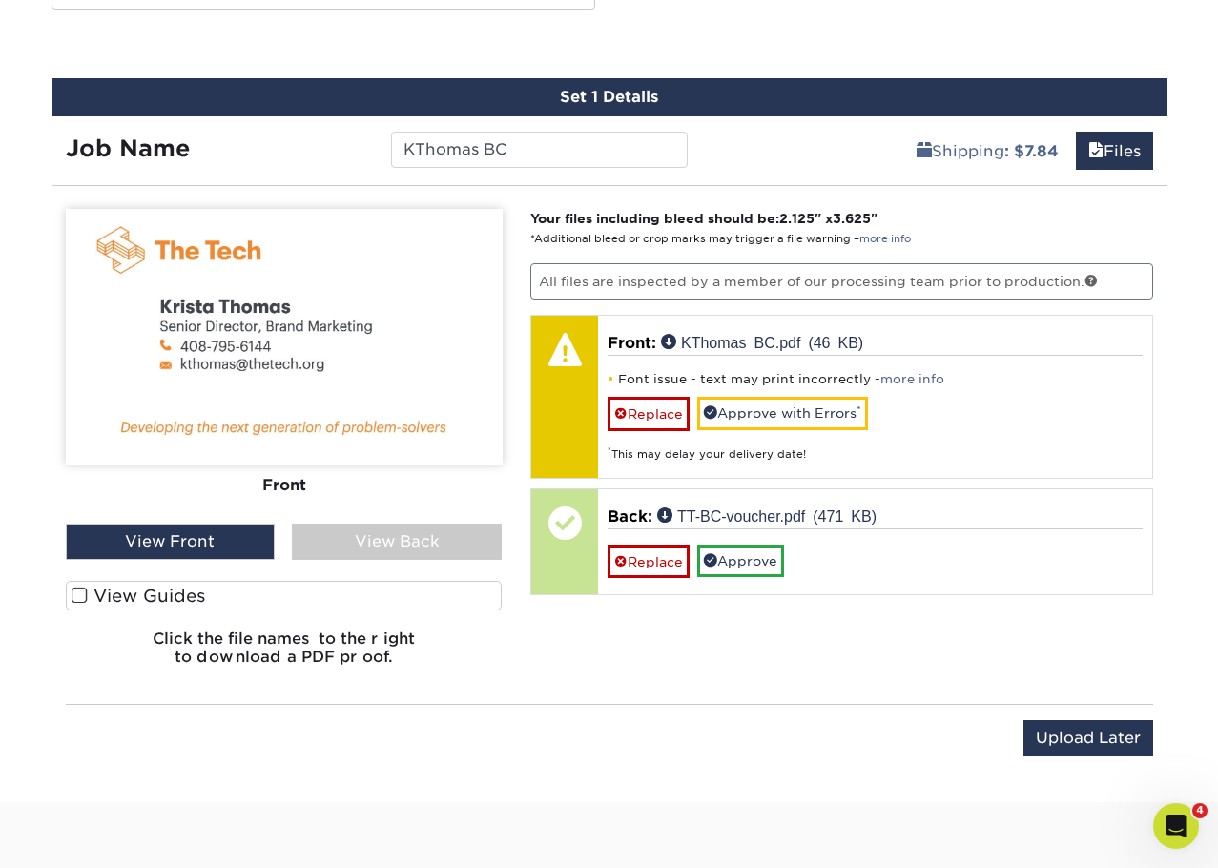
click at [349, 537] on div "View Back" at bounding box center [397, 541] width 210 height 36
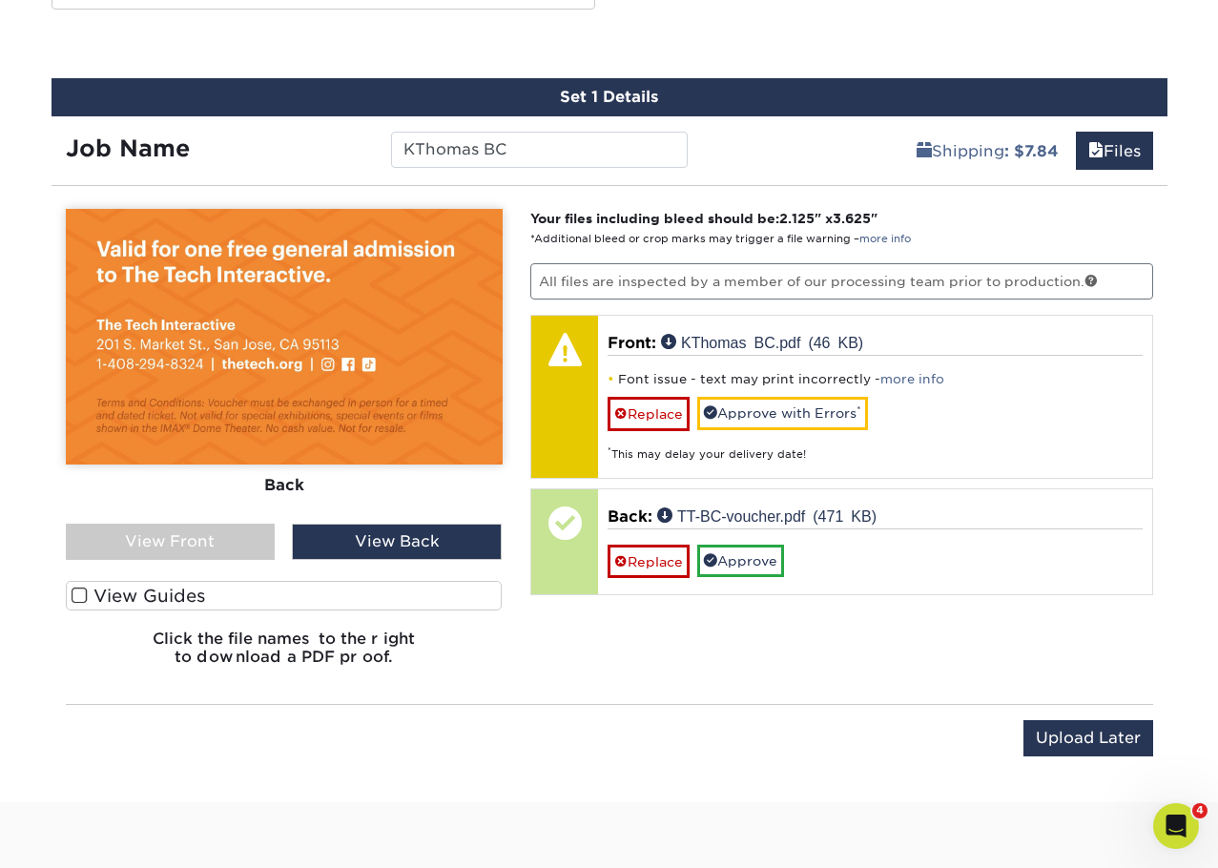
click at [162, 530] on div "View Front" at bounding box center [171, 541] width 210 height 36
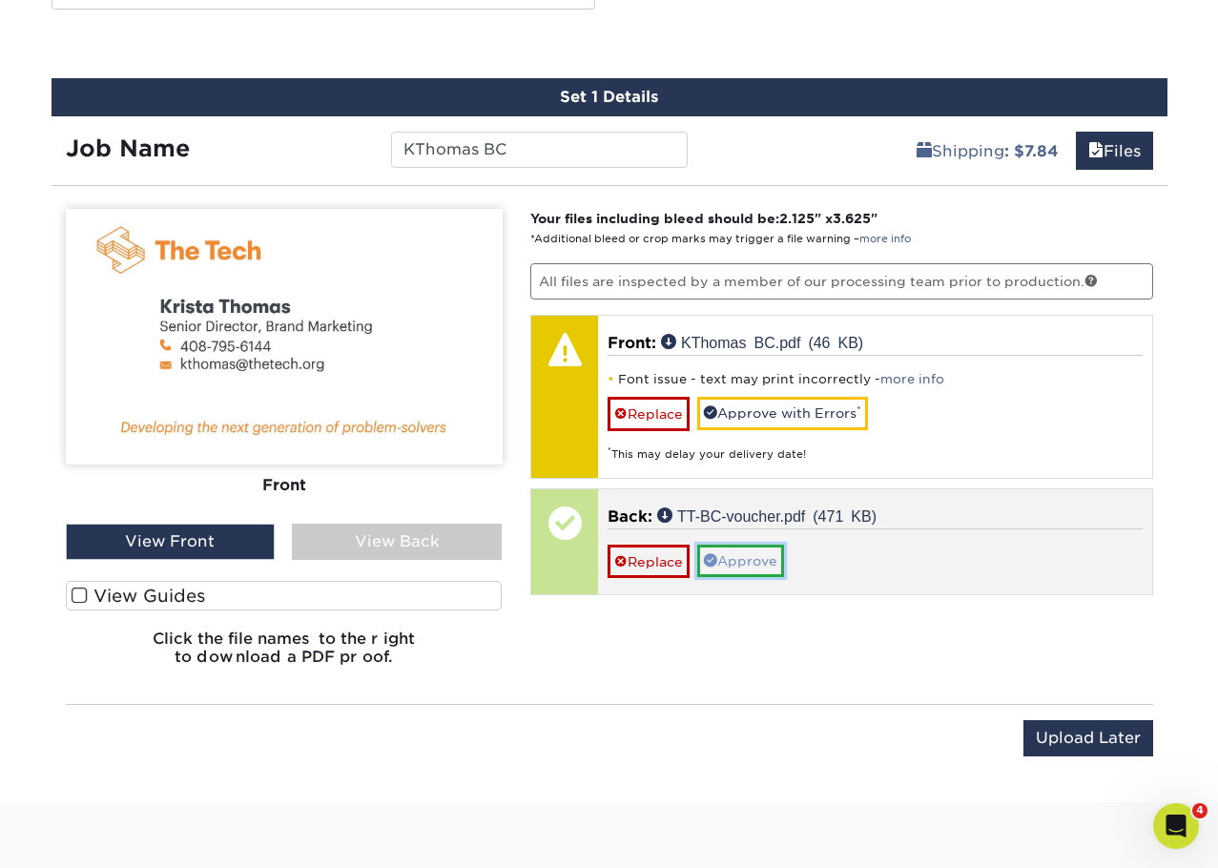
click at [767, 569] on link "Approve" at bounding box center [740, 560] width 87 height 32
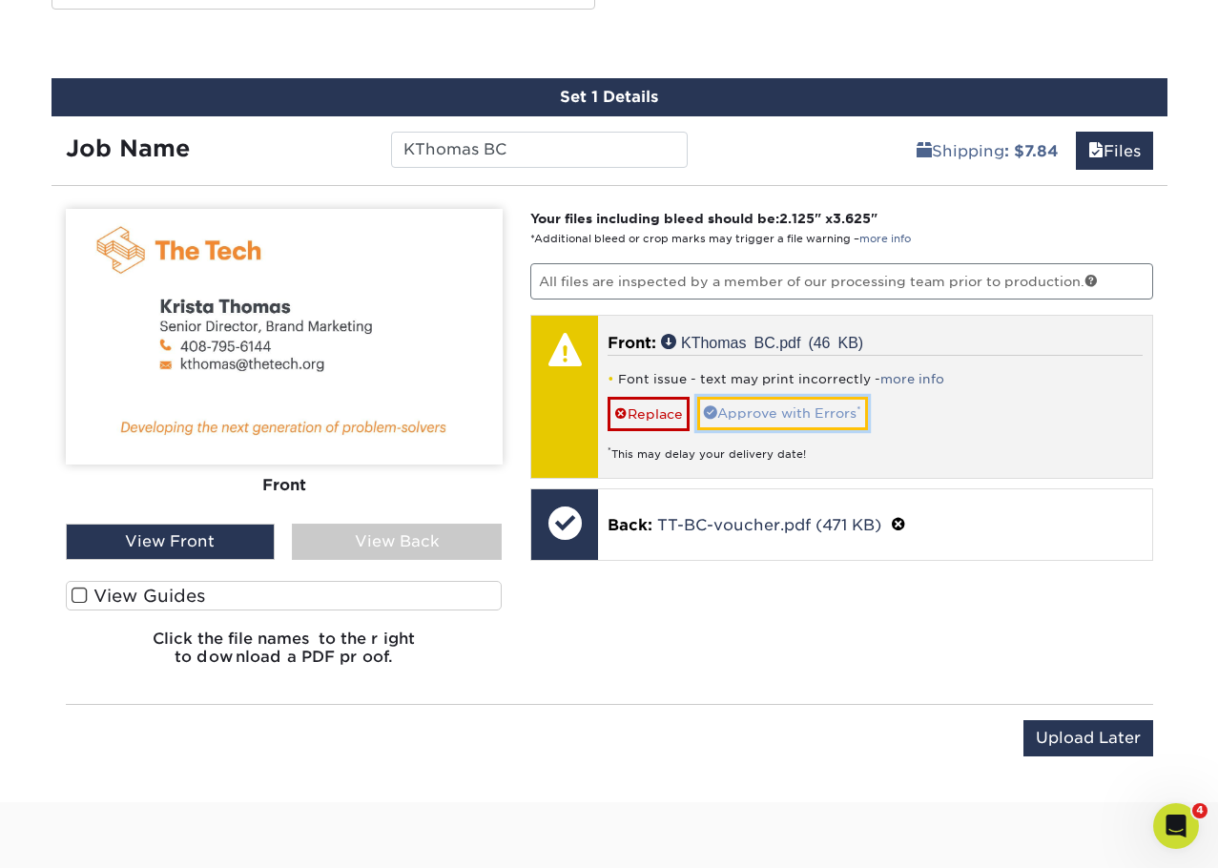
click at [828, 428] on link "Approve with Errors *" at bounding box center [782, 413] width 171 height 32
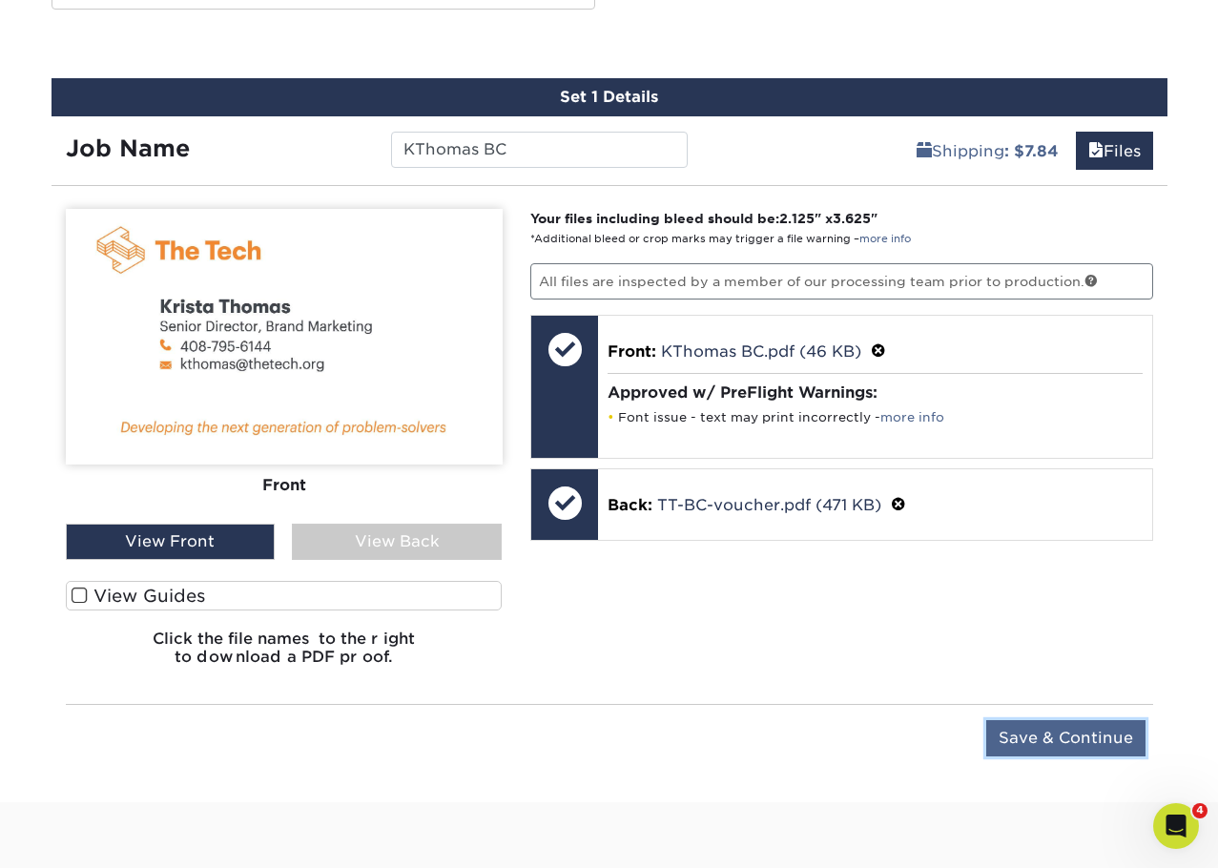
click at [1083, 741] on input "Save & Continue" at bounding box center [1065, 738] width 159 height 36
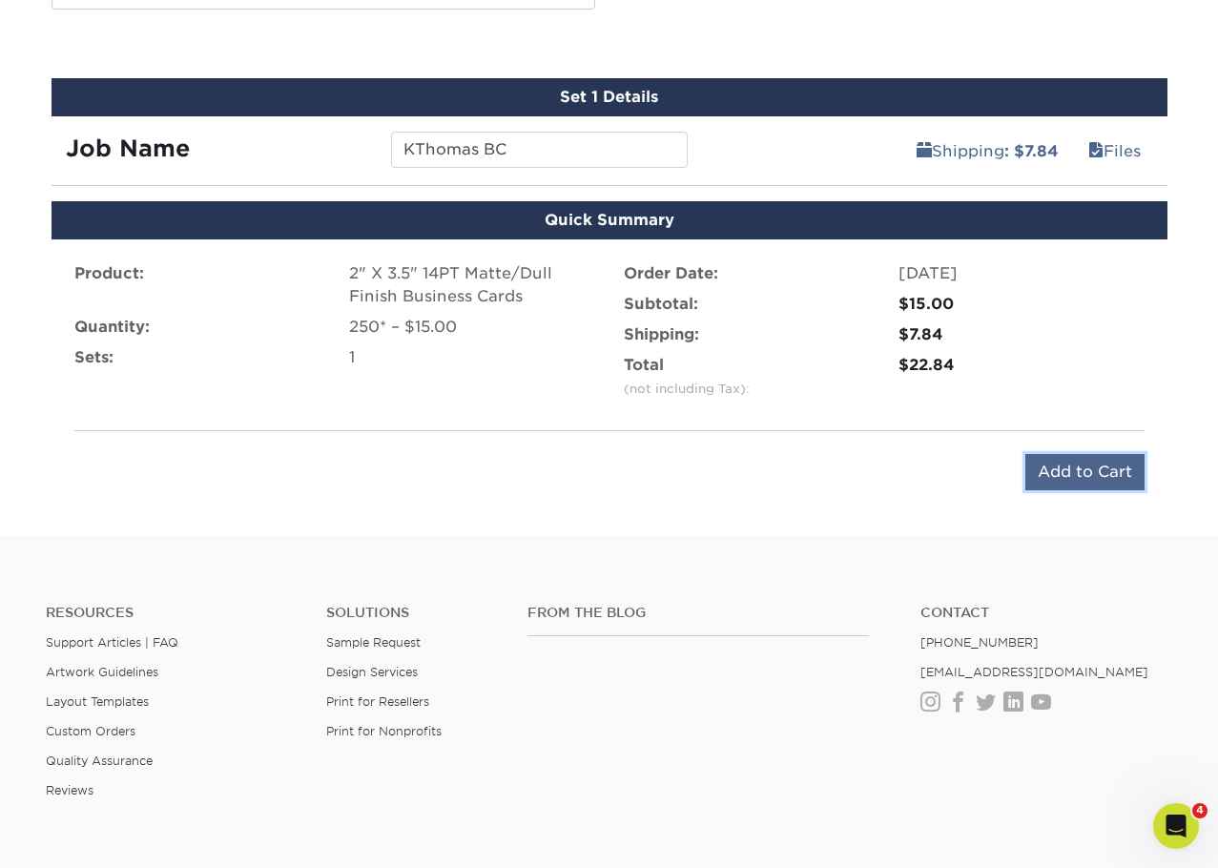
click at [1113, 480] on input "Add to Cart" at bounding box center [1084, 472] width 119 height 36
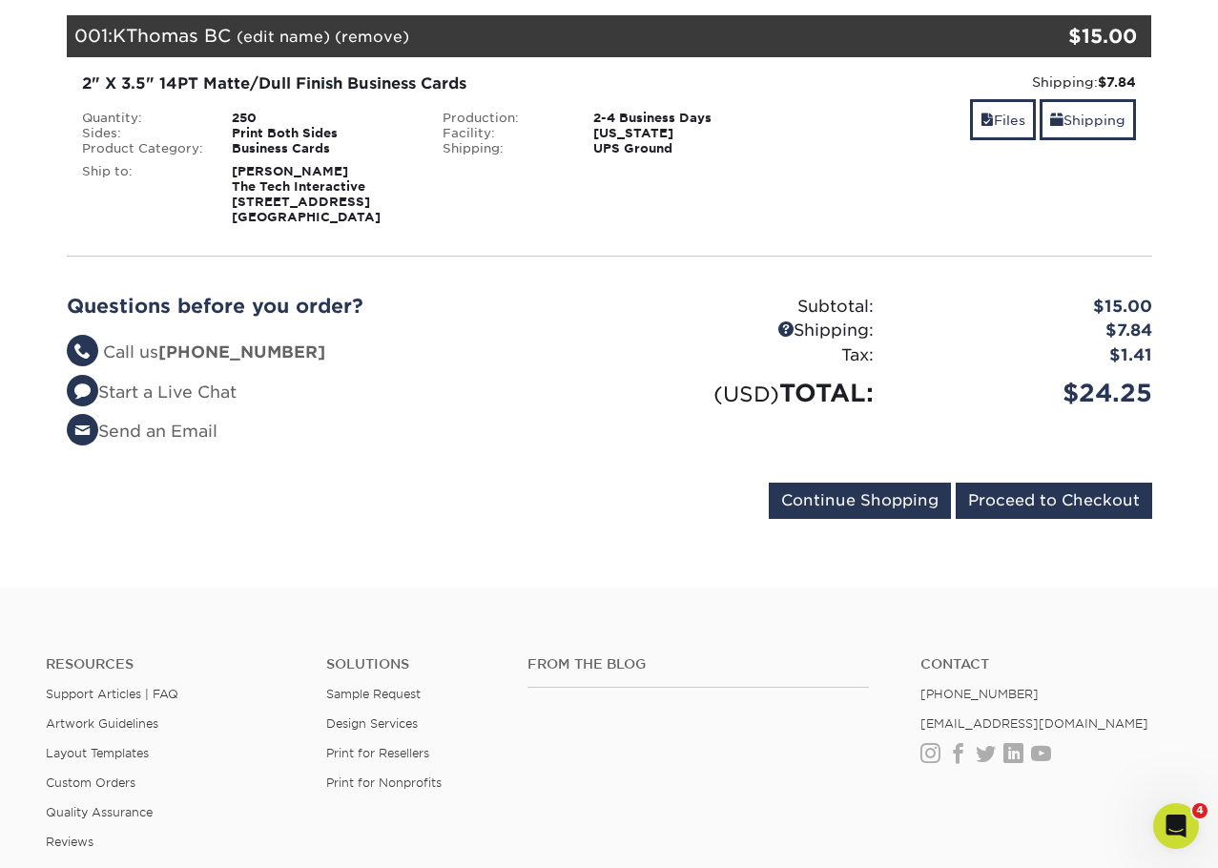
scroll to position [286, 0]
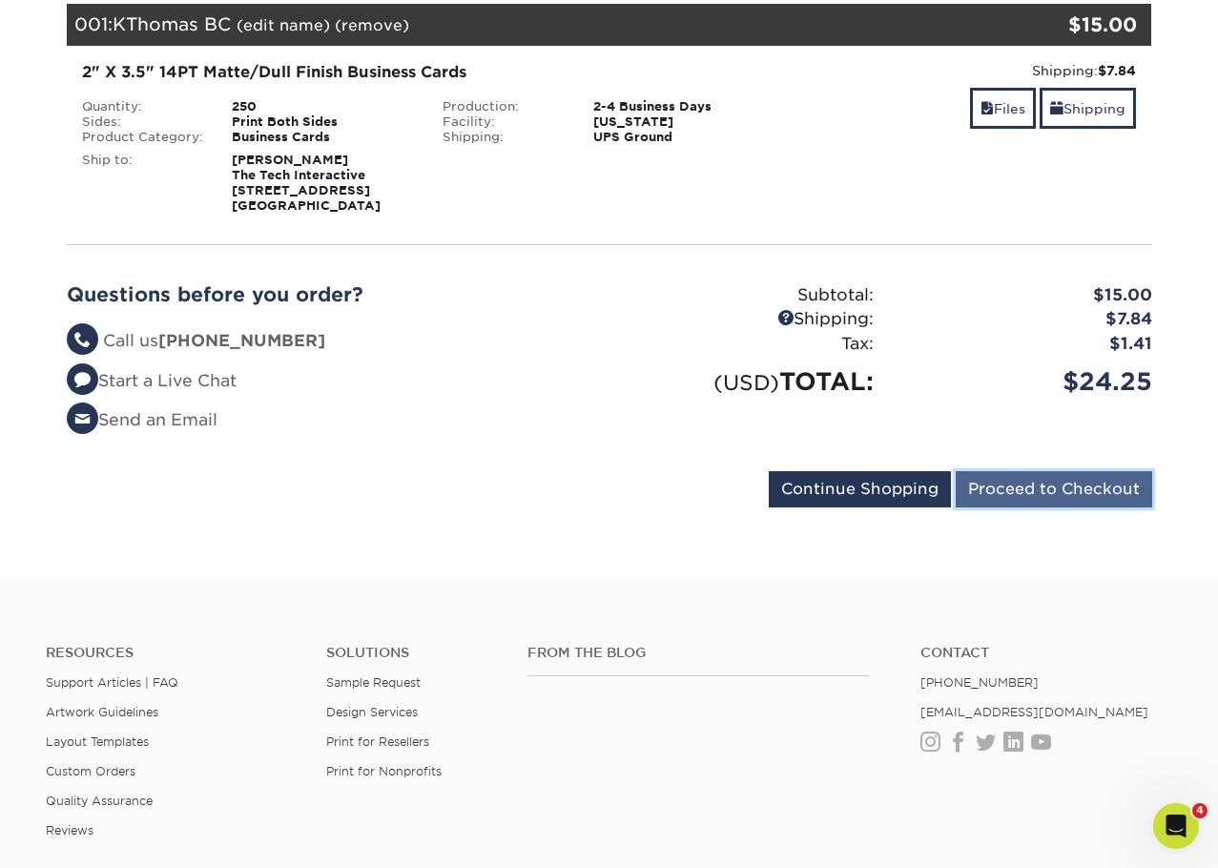
click at [1031, 493] on input "Proceed to Checkout" at bounding box center [1053, 489] width 196 height 36
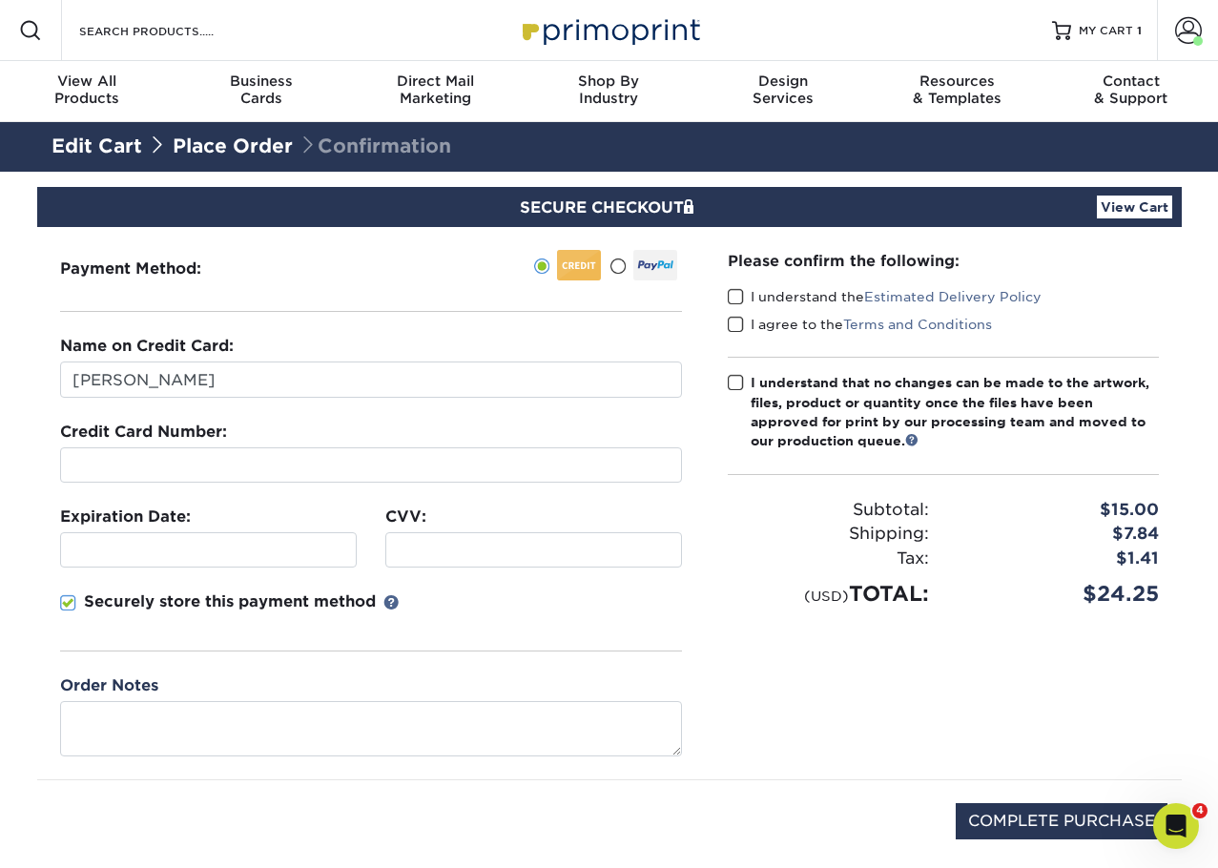
click at [382, 356] on div "Name on Credit Card: Joe Kim" at bounding box center [371, 366] width 622 height 63
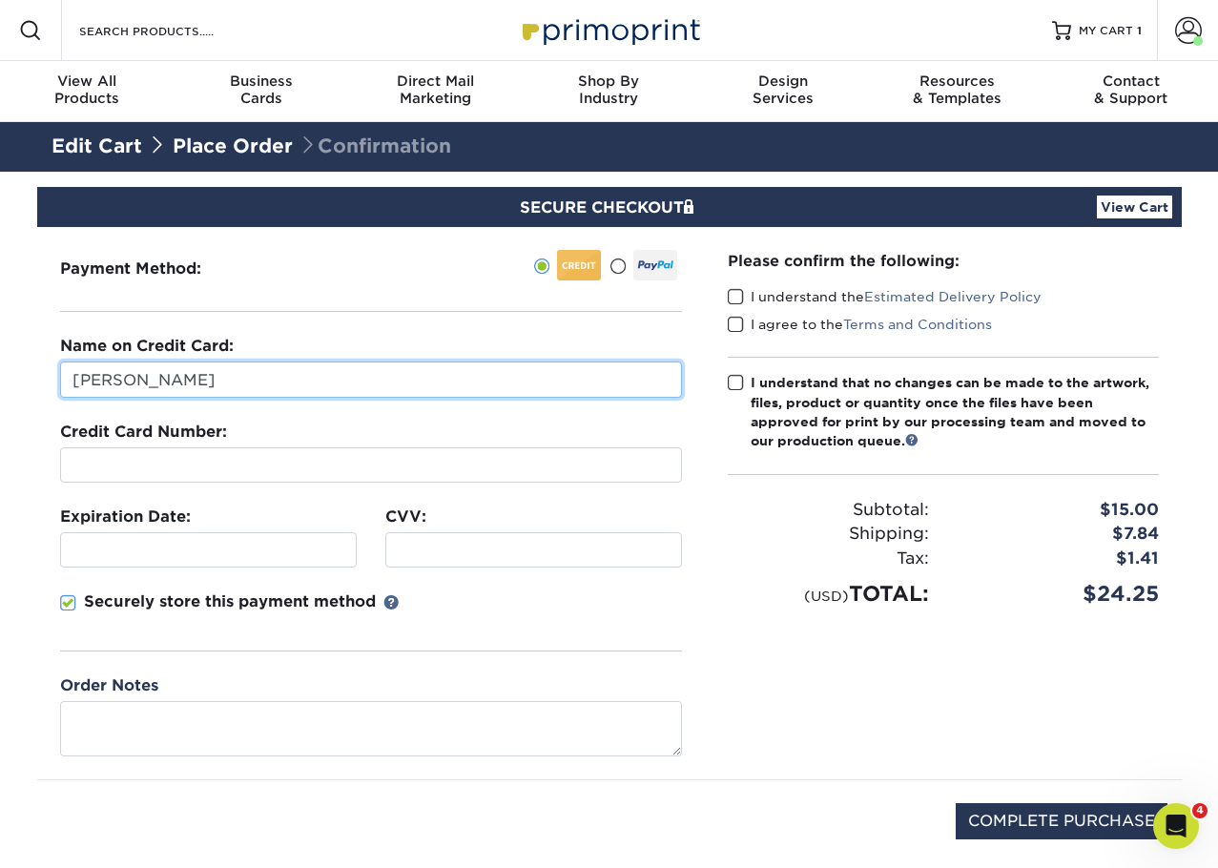
drag, startPoint x: 290, startPoint y: 383, endPoint x: -30, endPoint y: 366, distance: 319.9
click at [0, 366] on html "Resources Menu Search Products Account Welcome, Joe Primo Client Account Dashbo…" at bounding box center [609, 742] width 1218 height 1485
type input "Natalie Alvanez-Taylor"
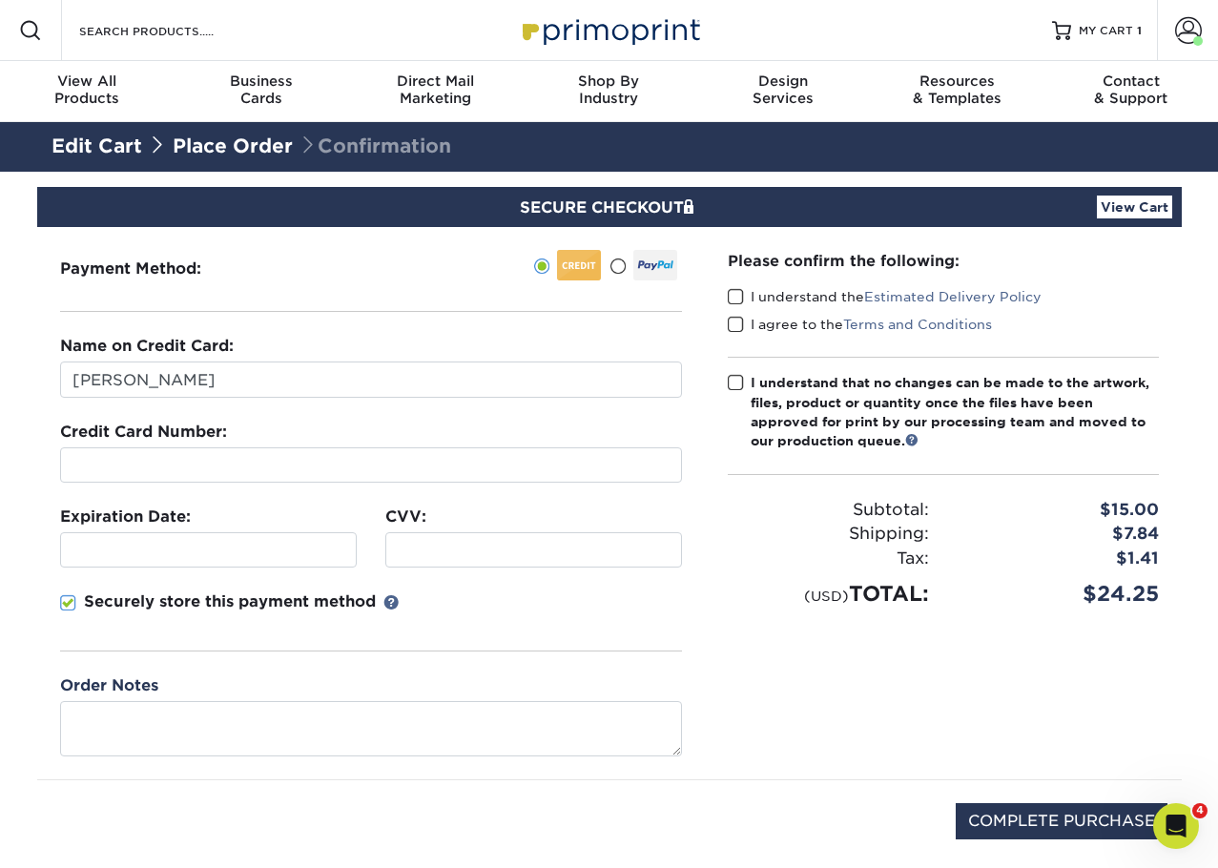
click at [477, 536] on div at bounding box center [533, 549] width 297 height 35
click at [72, 598] on span at bounding box center [68, 603] width 16 height 18
click at [0, 0] on input "Securely store this payment method" at bounding box center [0, 0] width 0 height 0
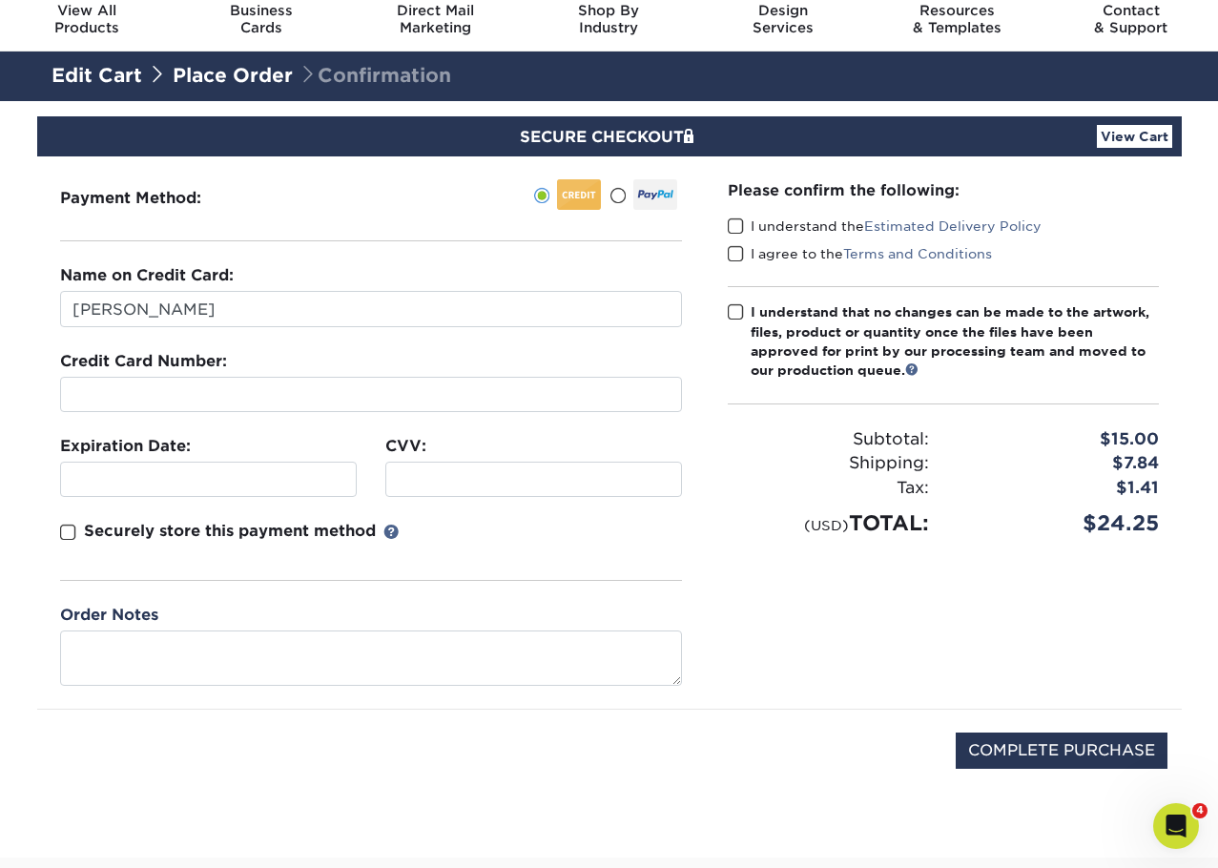
scroll to position [286, 0]
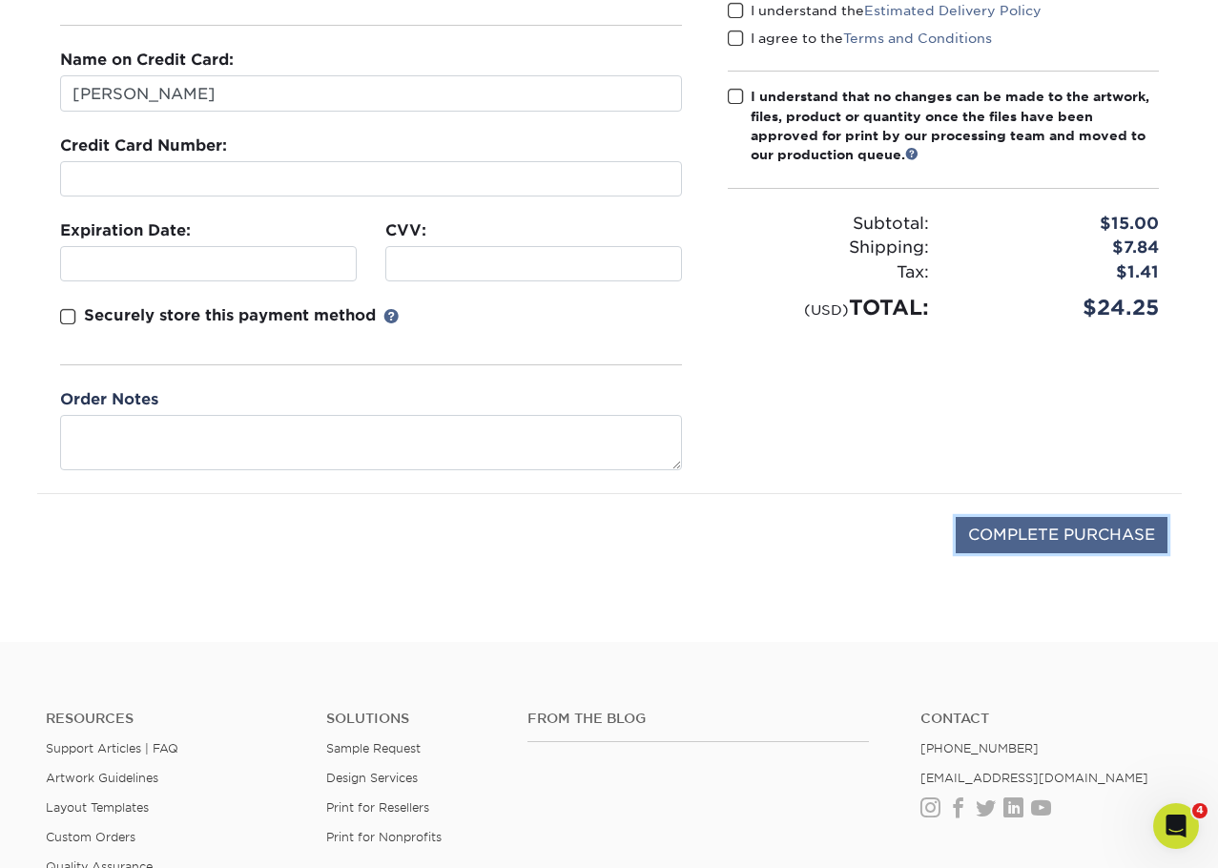
click at [1024, 522] on input "COMPLETE PURCHASE" at bounding box center [1061, 535] width 212 height 36
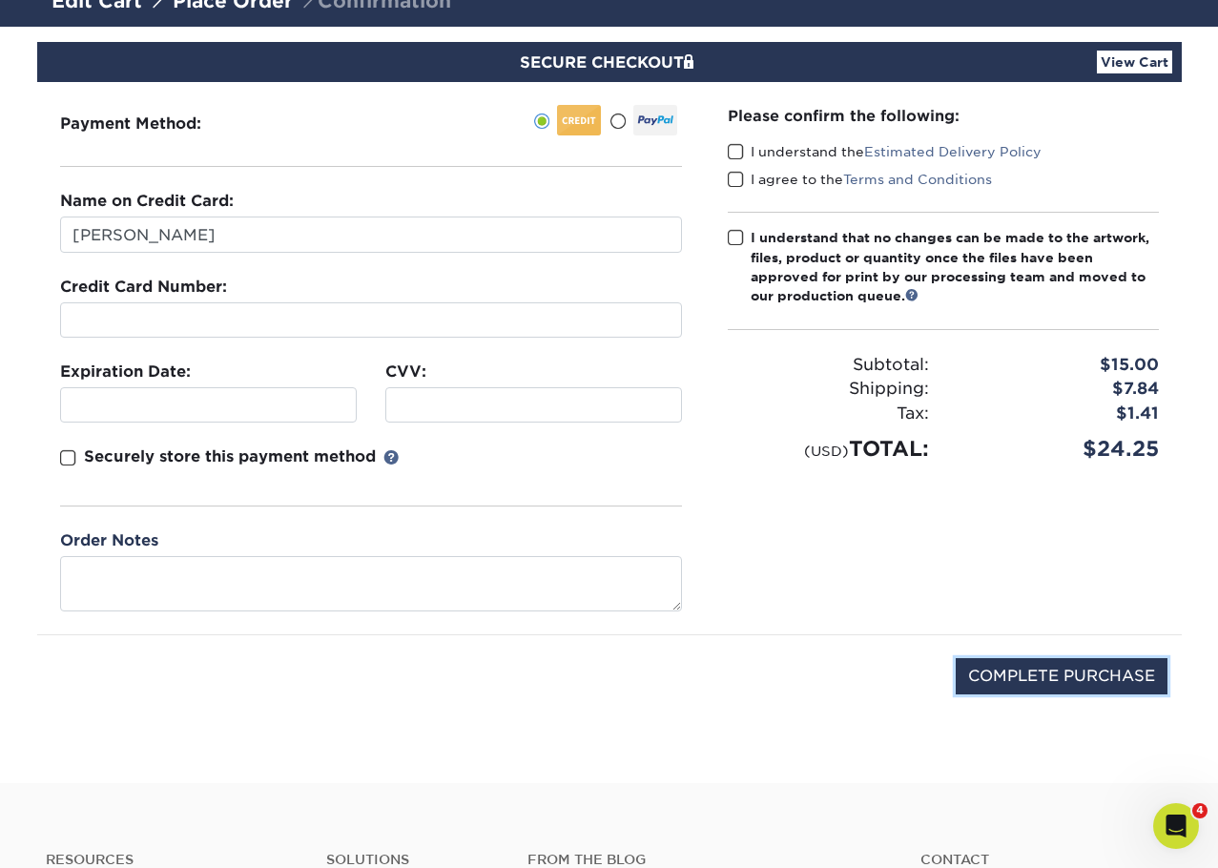
scroll to position [0, 0]
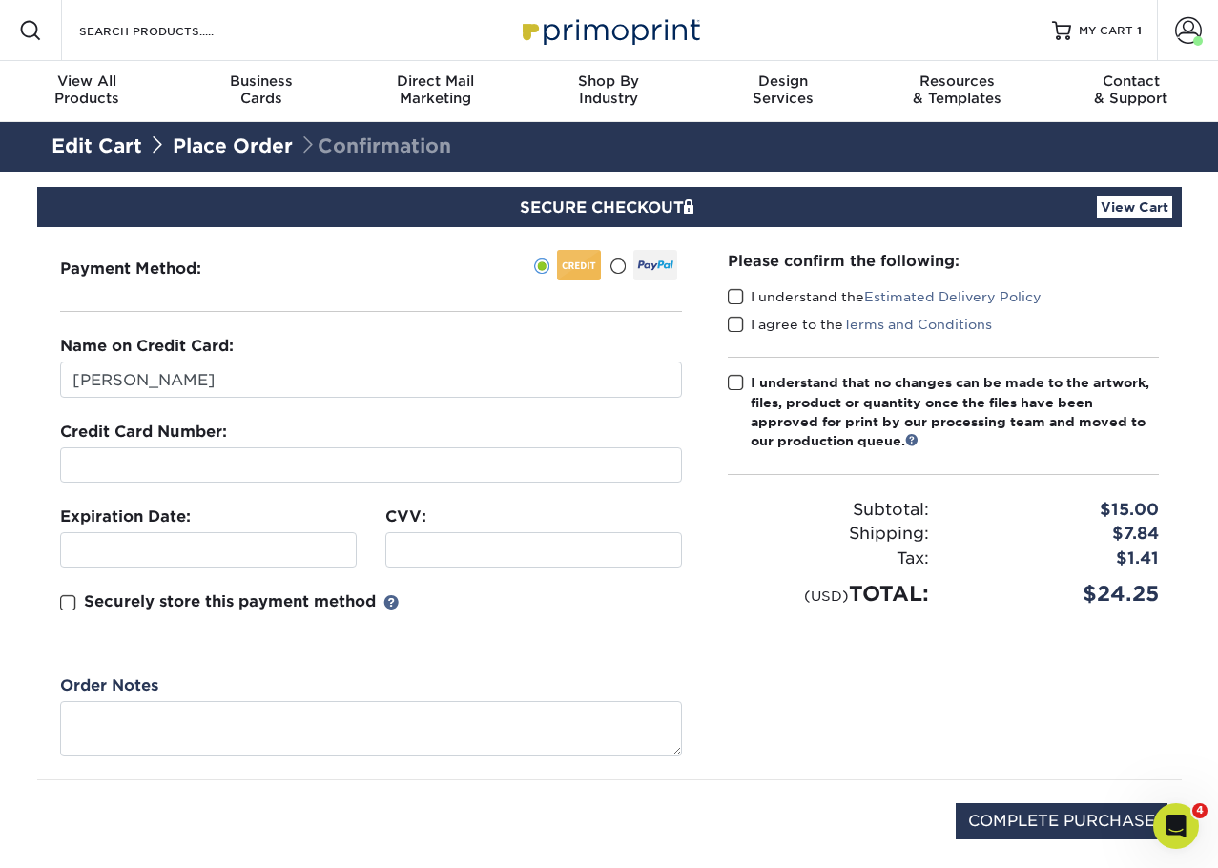
click at [738, 297] on span at bounding box center [735, 297] width 16 height 18
click at [0, 0] on input "I understand the Estimated Delivery Policy" at bounding box center [0, 0] width 0 height 0
drag, startPoint x: 736, startPoint y: 324, endPoint x: 739, endPoint y: 401, distance: 77.3
click at [736, 325] on span at bounding box center [735, 325] width 16 height 18
click at [0, 0] on input "I agree to the Terms and Conditions" at bounding box center [0, 0] width 0 height 0
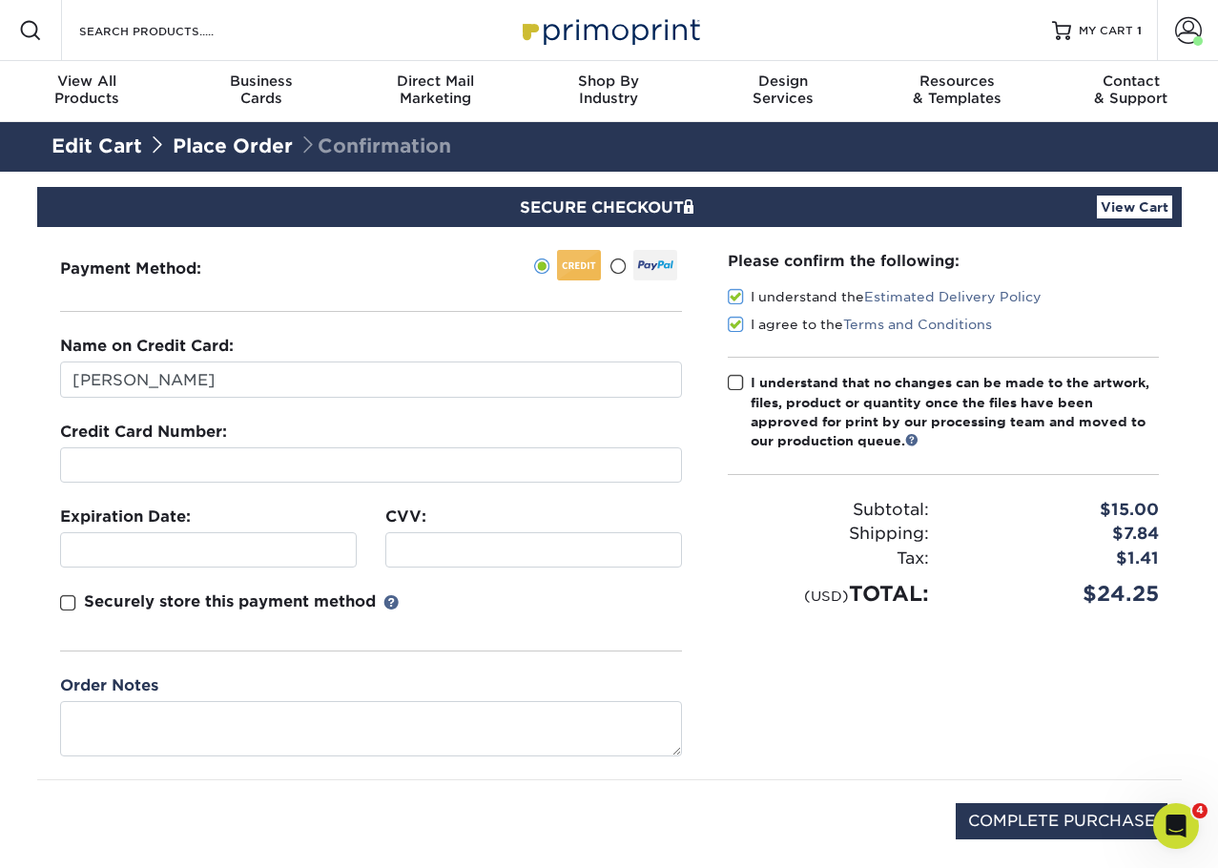
click at [729, 379] on span at bounding box center [735, 383] width 16 height 18
click at [0, 0] on input "I understand that no changes can be made to the artwork, files, product or quan…" at bounding box center [0, 0] width 0 height 0
click at [1084, 809] on input "COMPLETE PURCHASE" at bounding box center [1061, 821] width 212 height 36
type input "PROCESSING, PLEASE WAIT..."
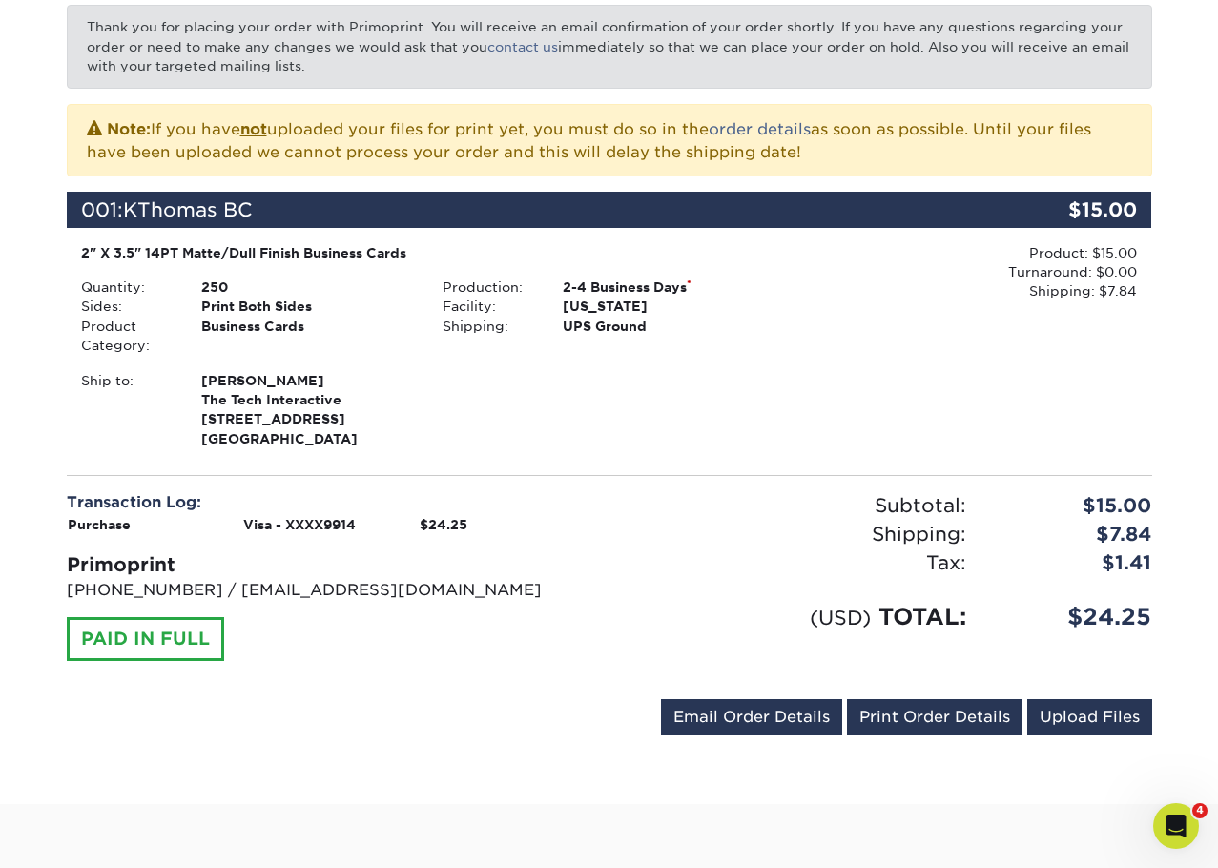
scroll to position [381, 0]
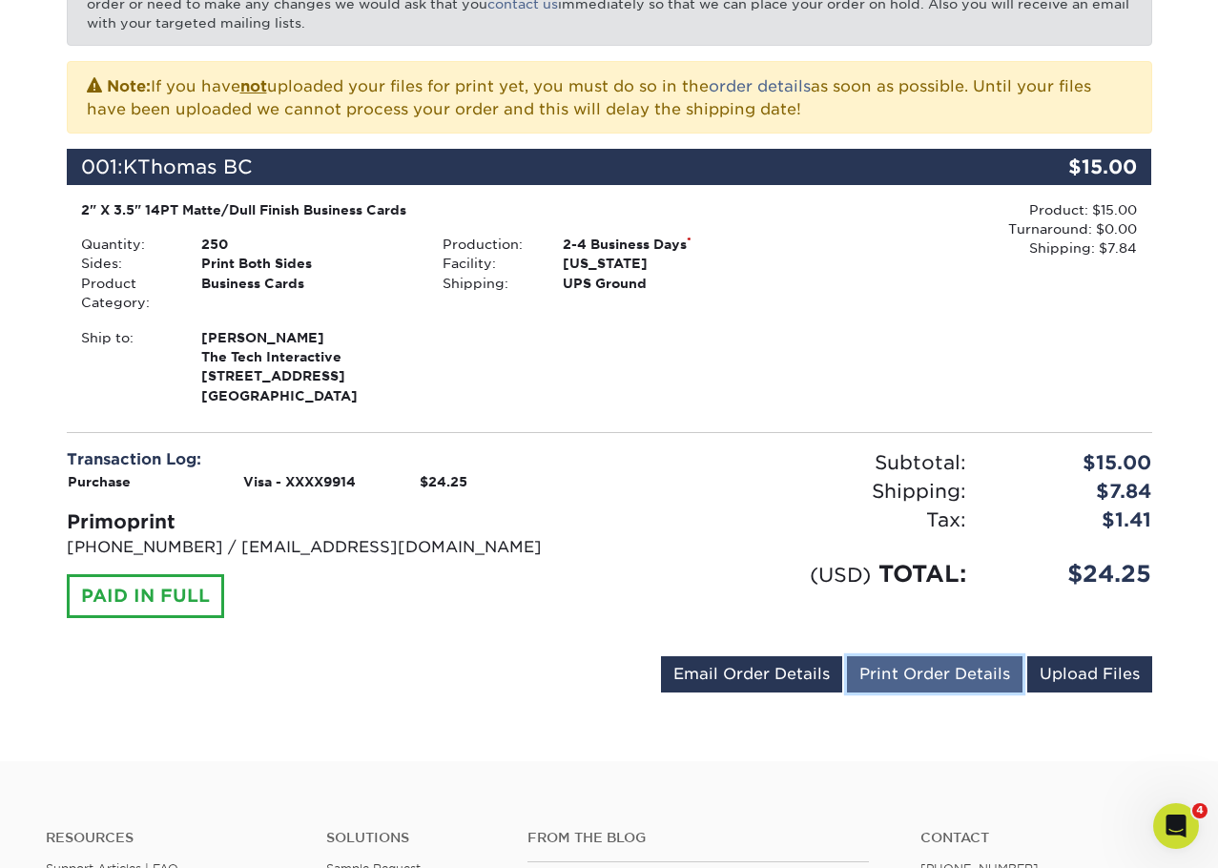
click at [942, 681] on link "Print Order Details" at bounding box center [934, 674] width 175 height 36
